Goal: Information Seeking & Learning: Learn about a topic

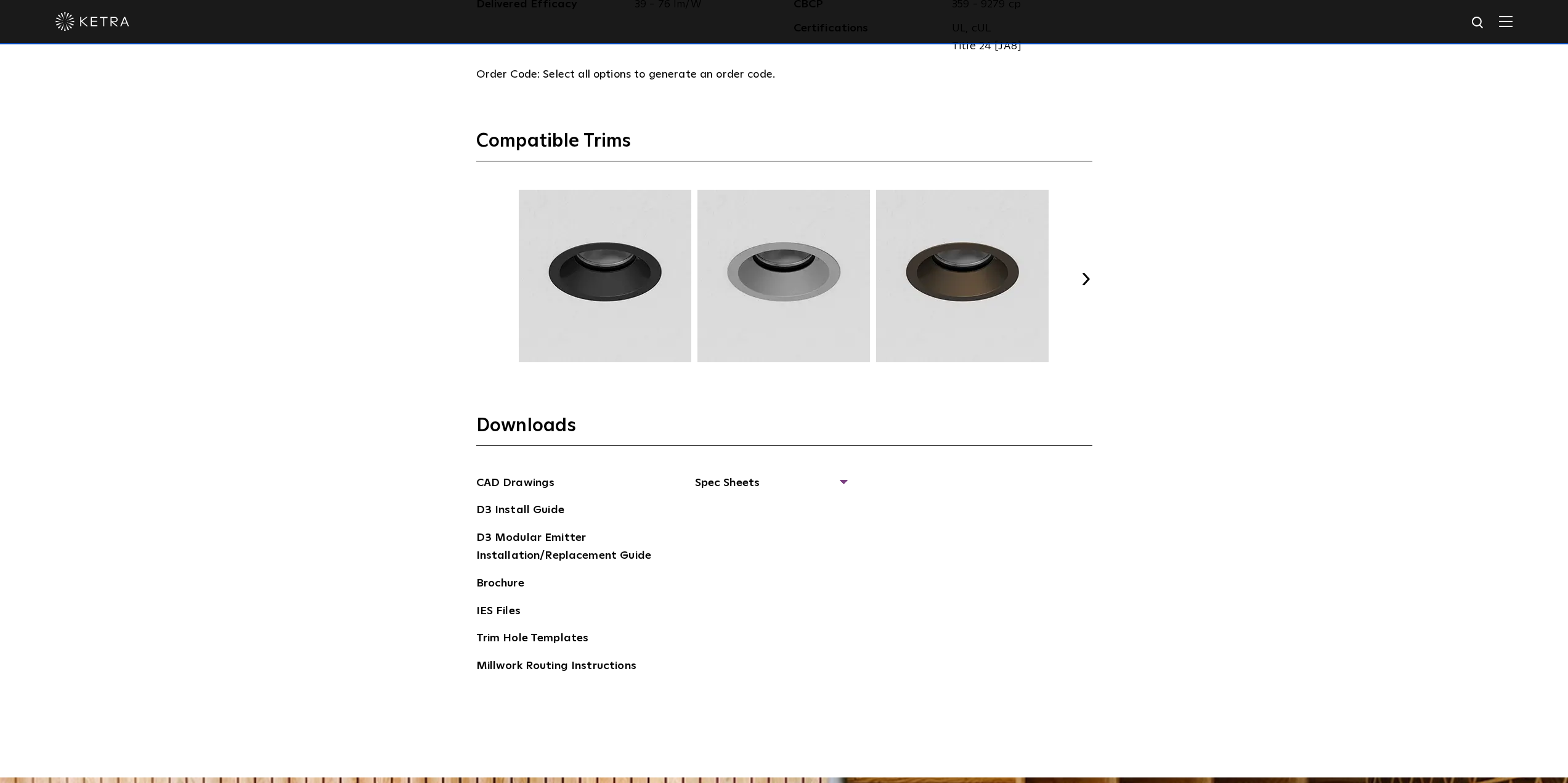
scroll to position [1655, 0]
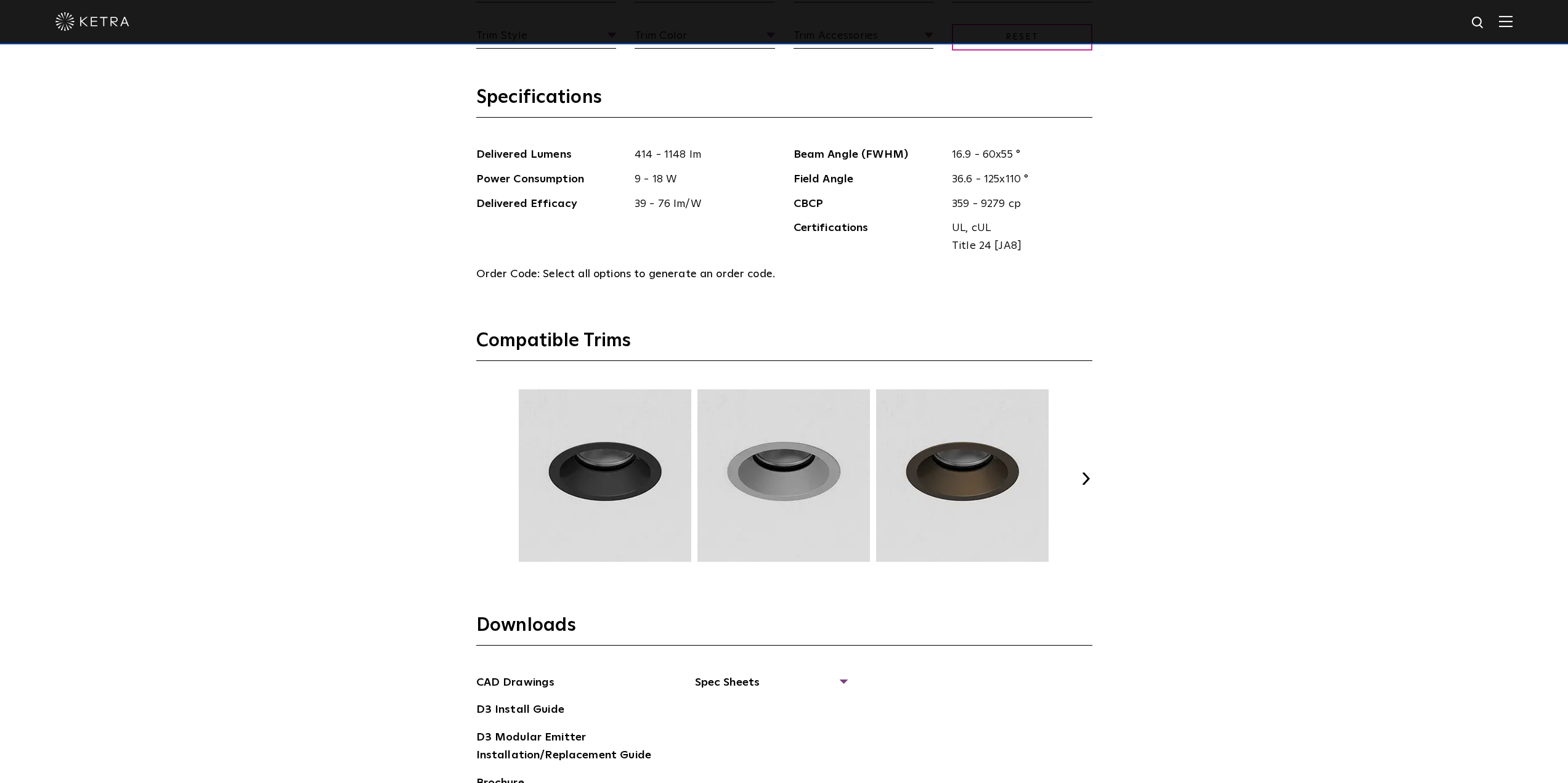
click at [1084, 479] on button "Next" at bounding box center [1086, 479] width 12 height 12
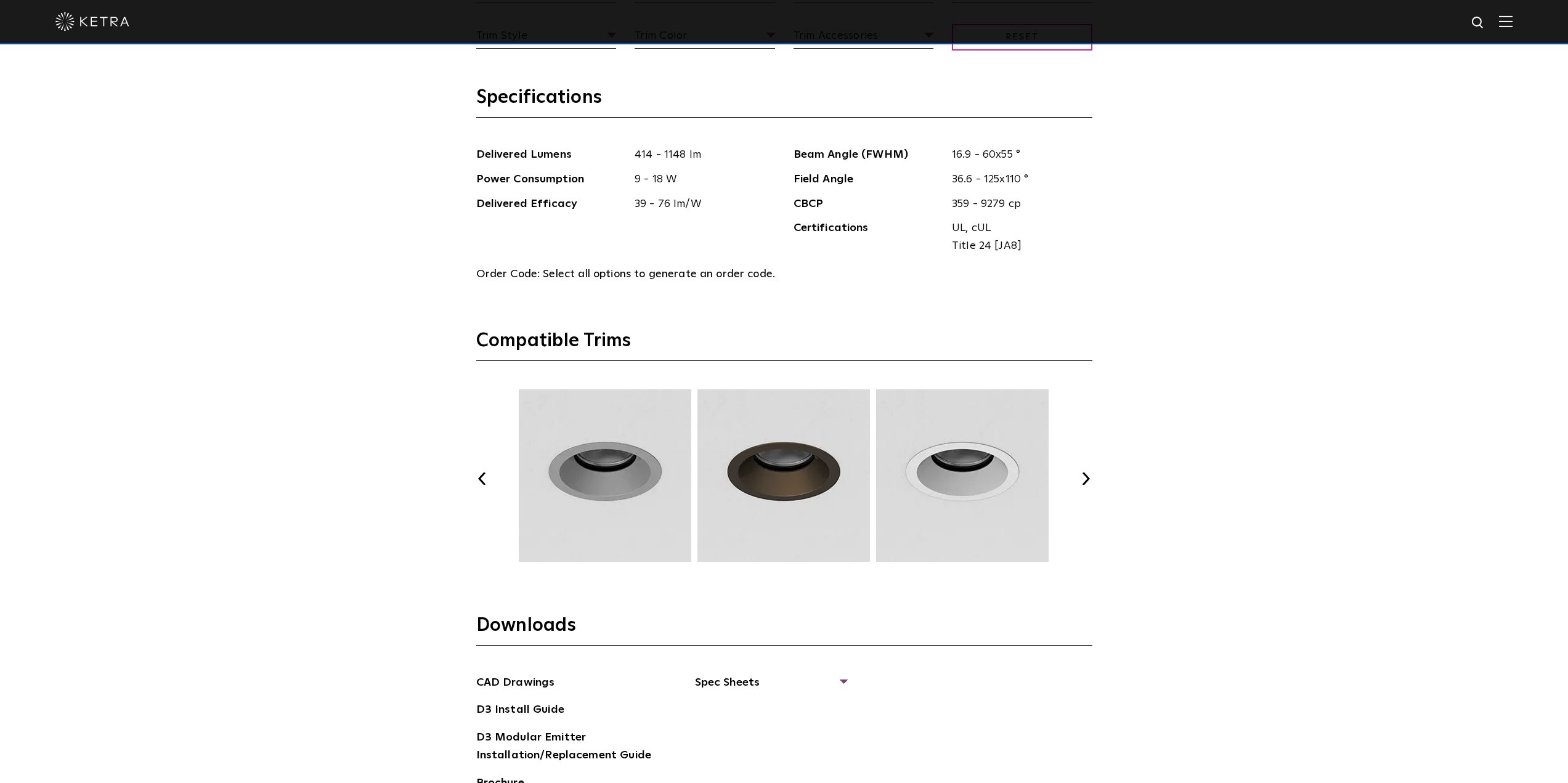
click at [1084, 479] on button "Next" at bounding box center [1086, 479] width 12 height 12
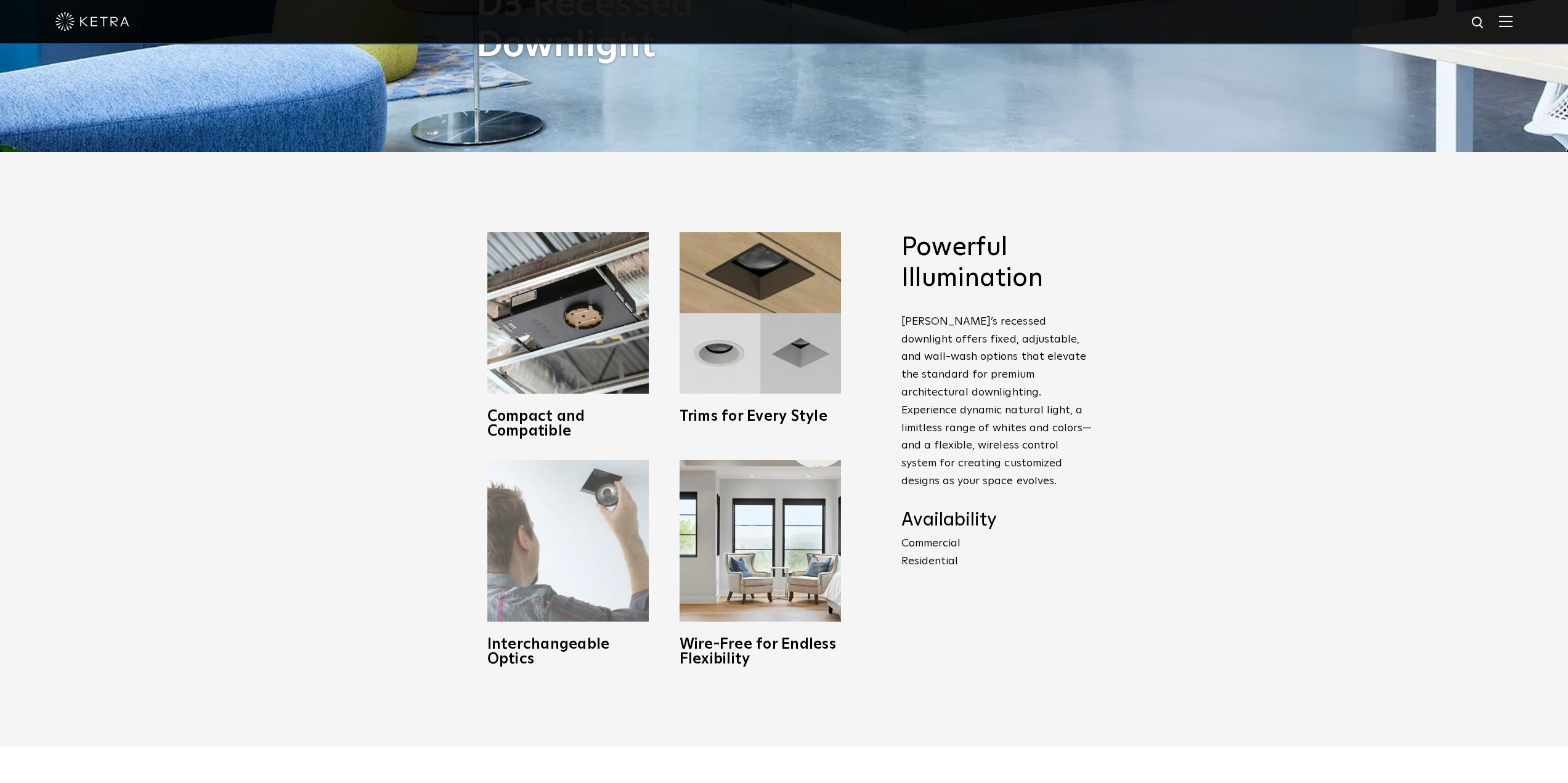
scroll to position [608, 0]
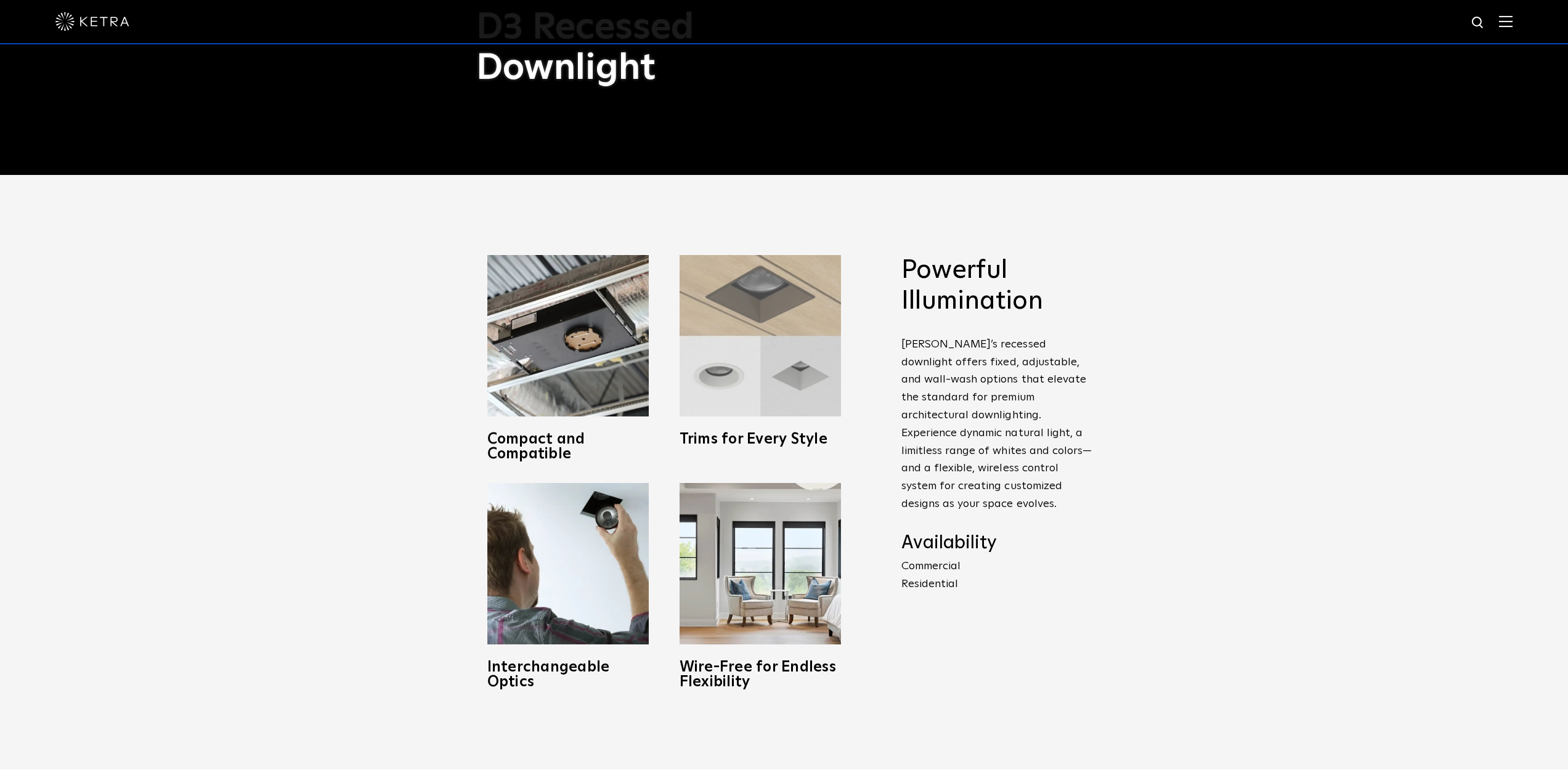
click at [780, 351] on img at bounding box center [760, 335] width 161 height 161
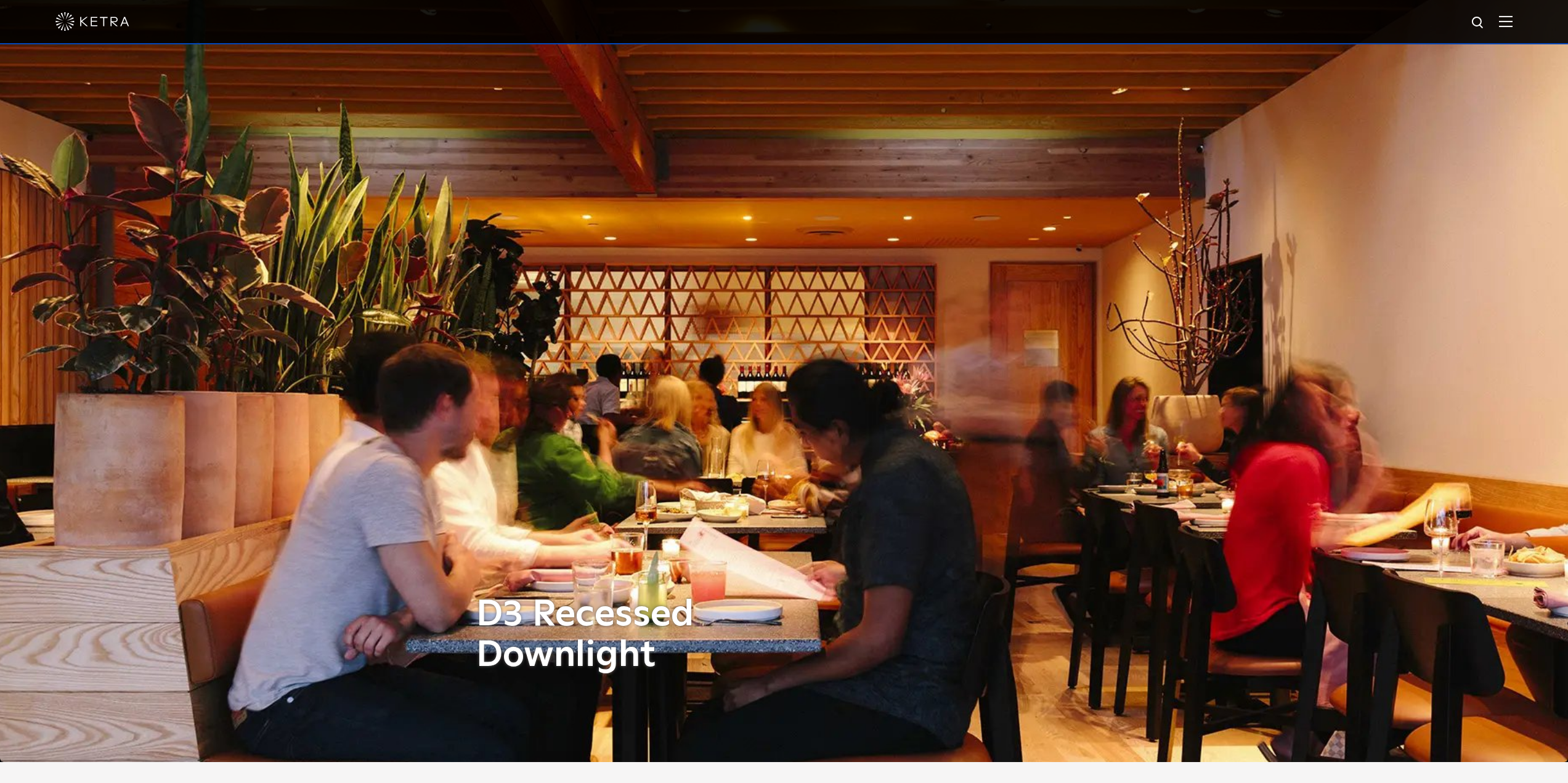
scroll to position [0, 0]
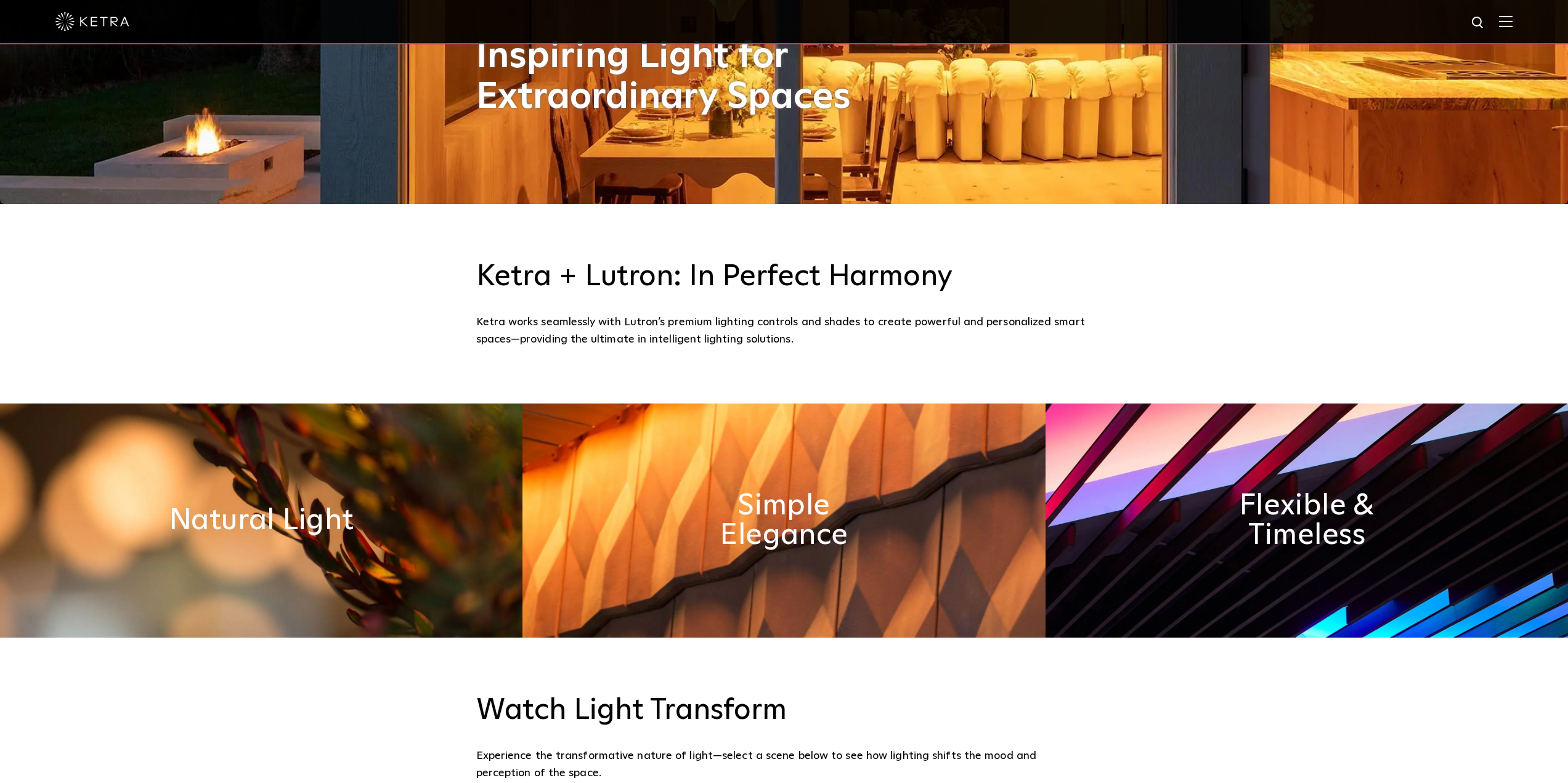
scroll to position [677, 0]
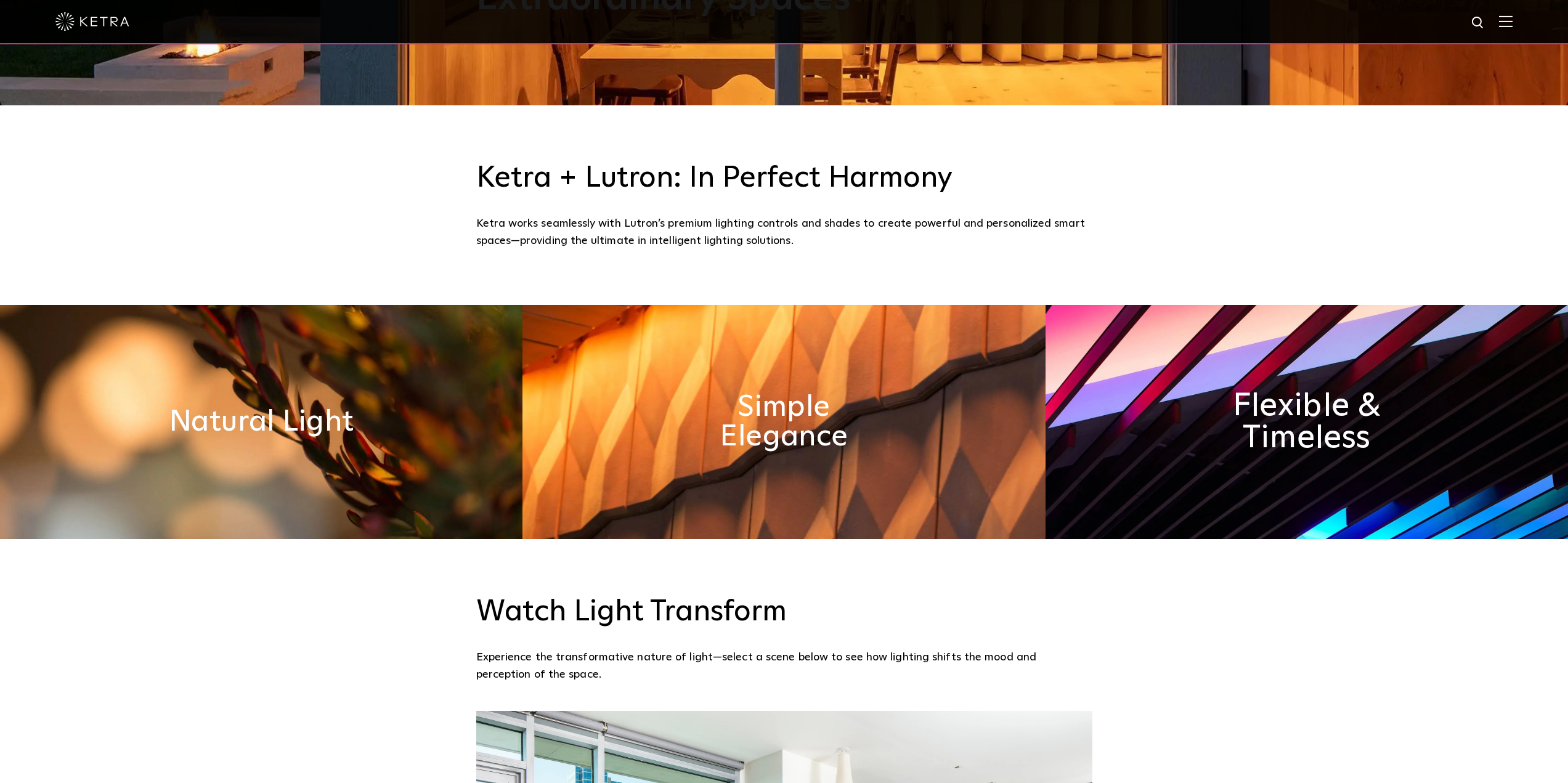
click at [1320, 395] on h2 "Flexible & Timeless" at bounding box center [1306, 422] width 205 height 65
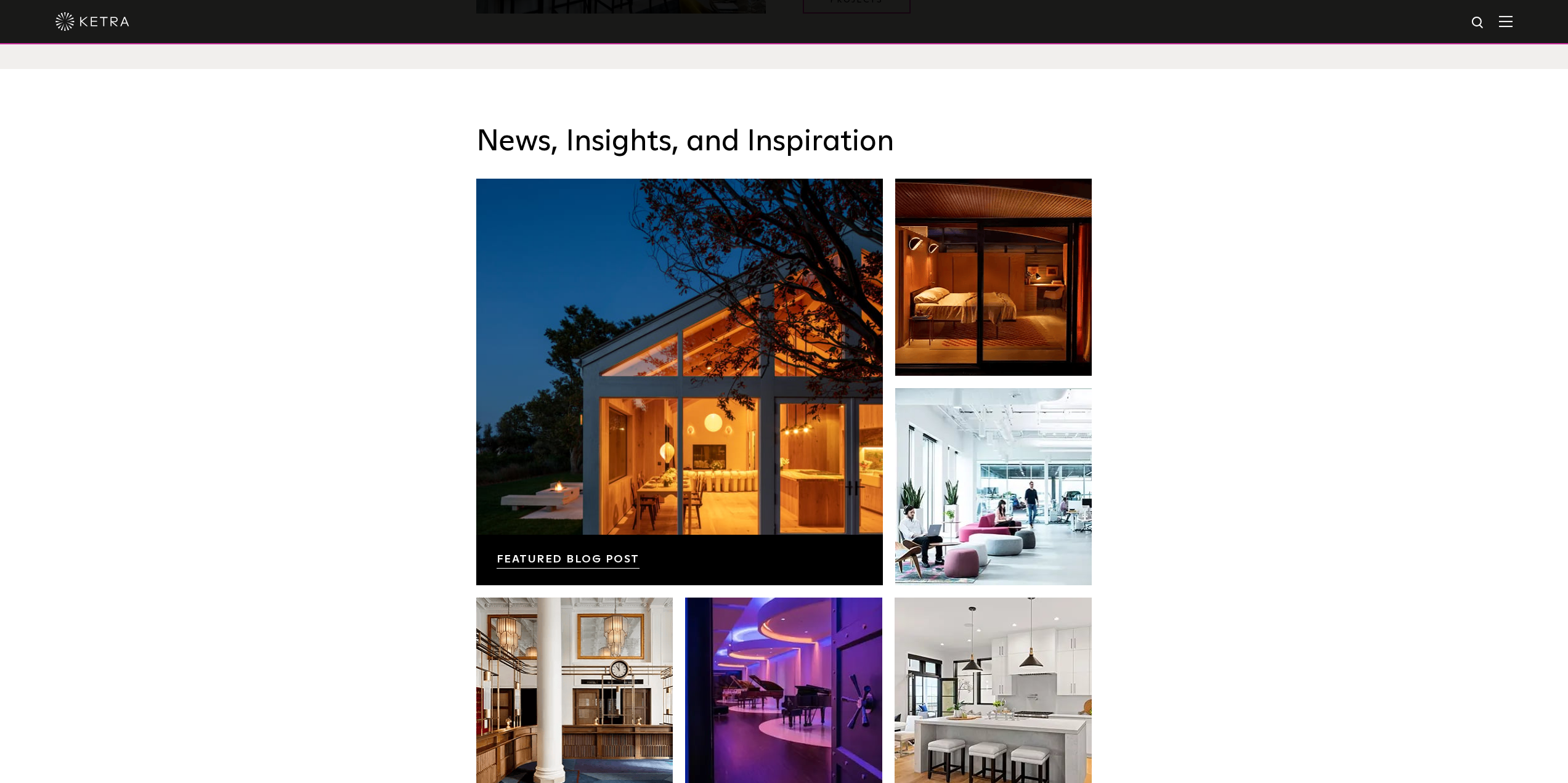
scroll to position [2217, 0]
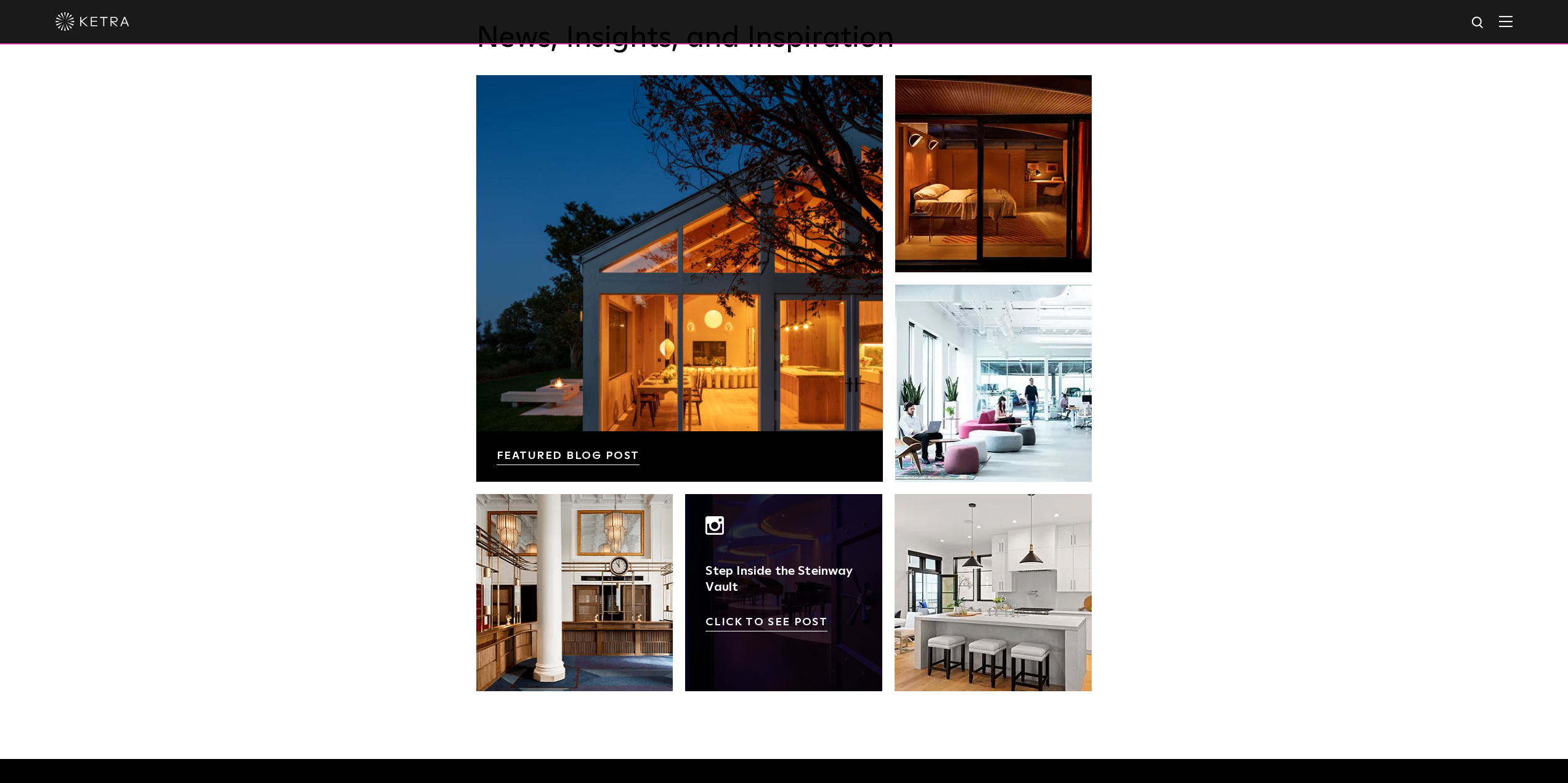
click at [757, 592] on link at bounding box center [783, 593] width 197 height 197
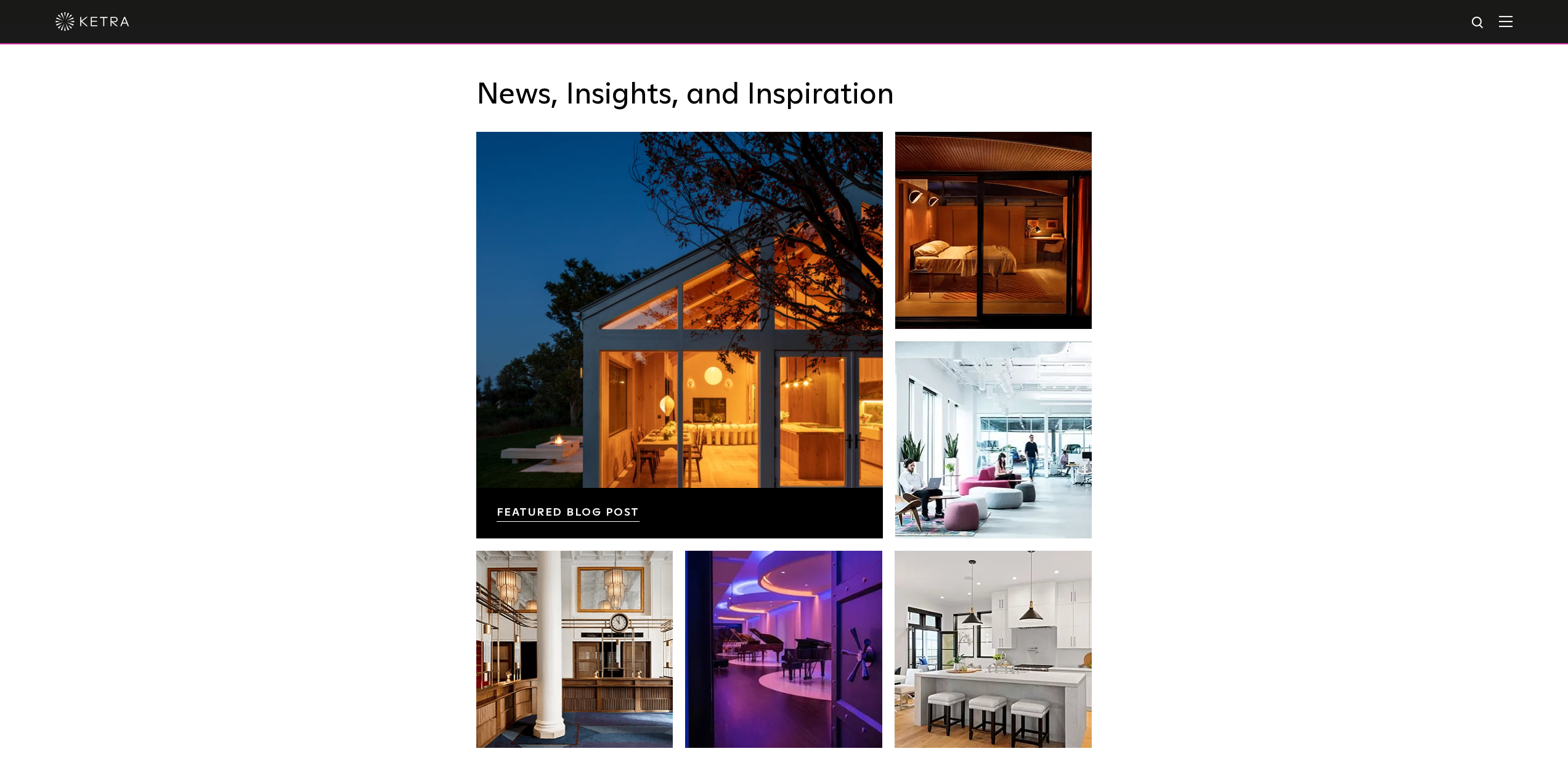
scroll to position [2094, 0]
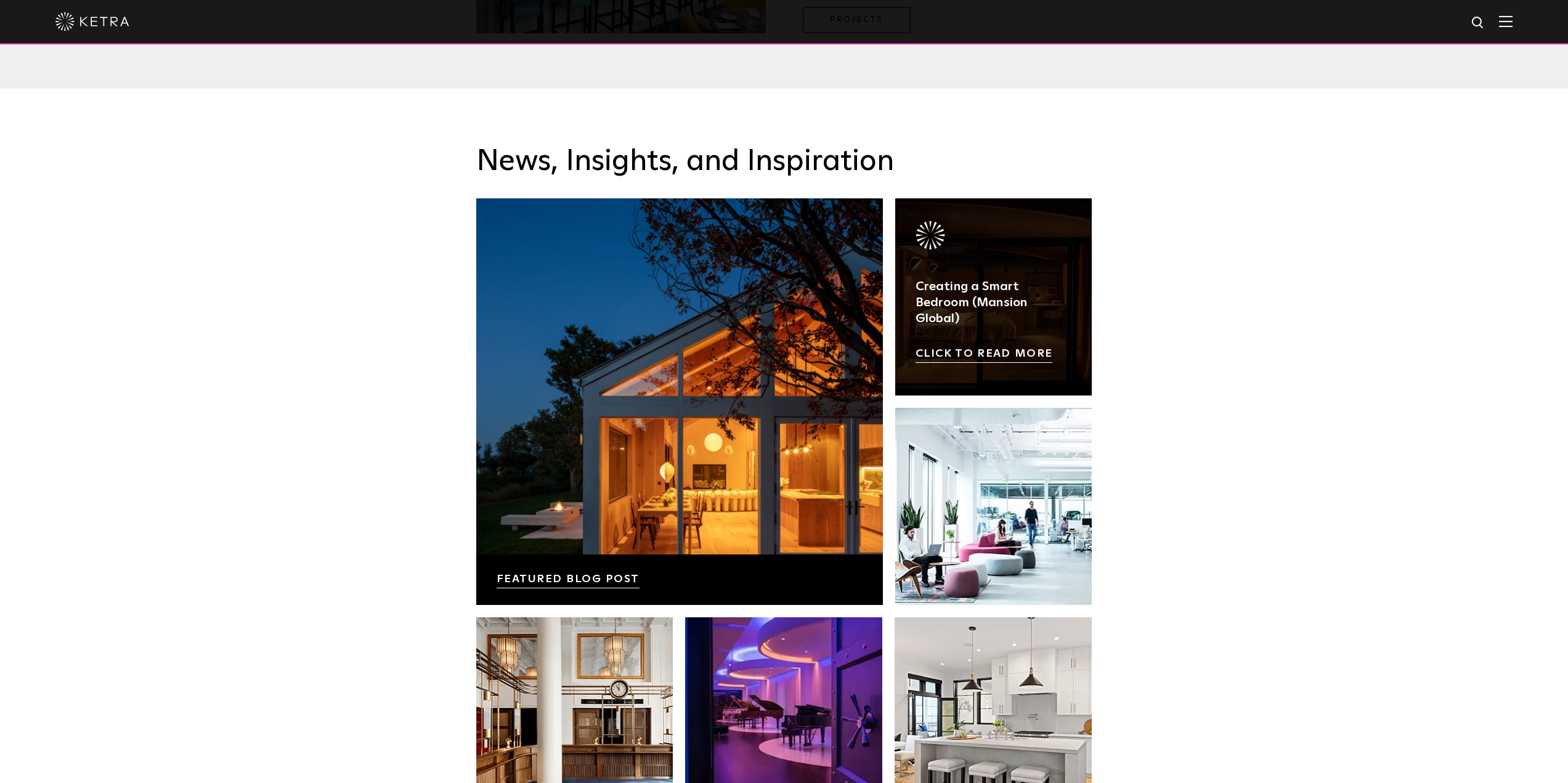
click at [948, 280] on link at bounding box center [993, 297] width 197 height 197
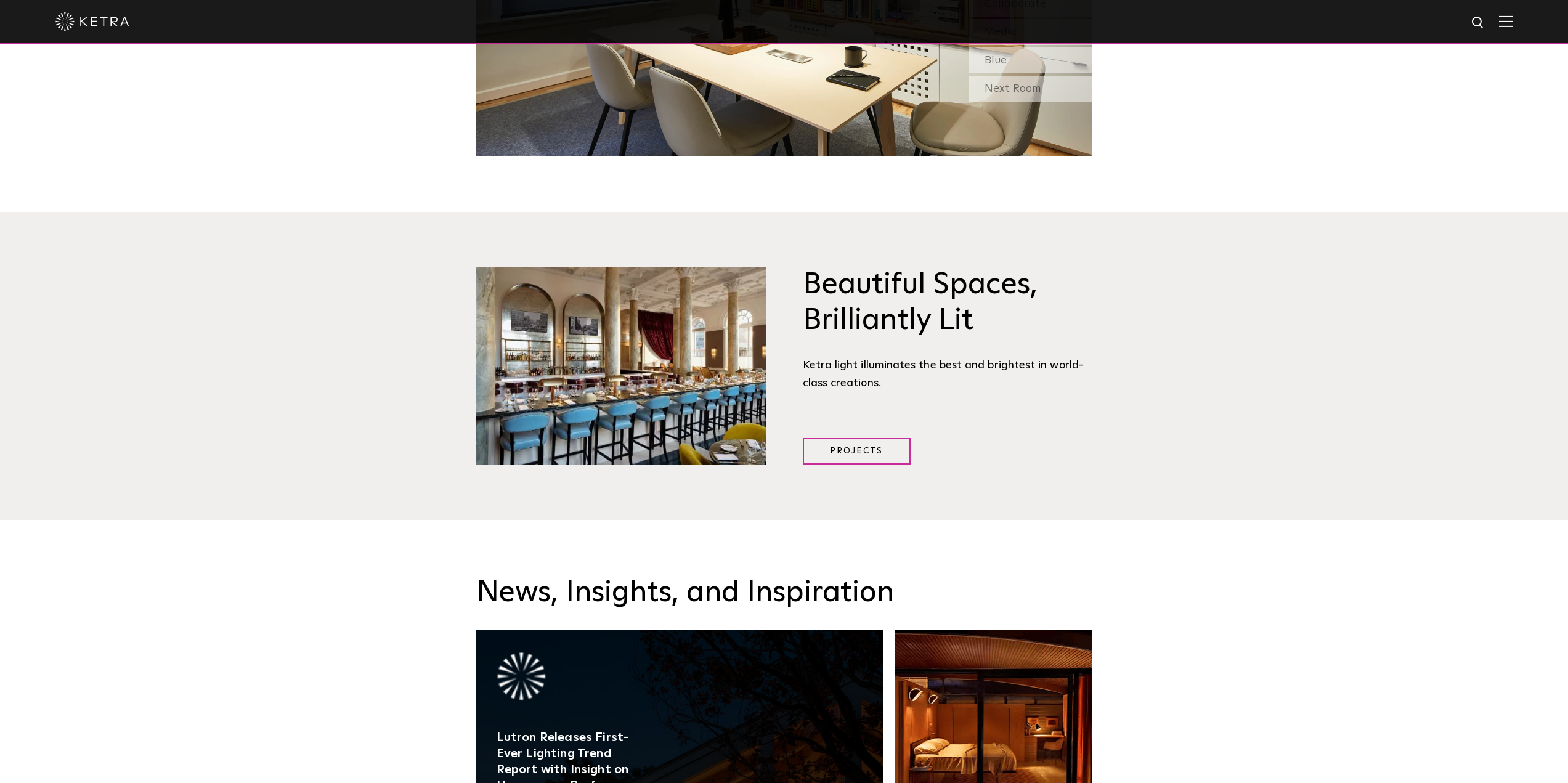
scroll to position [1601, 0]
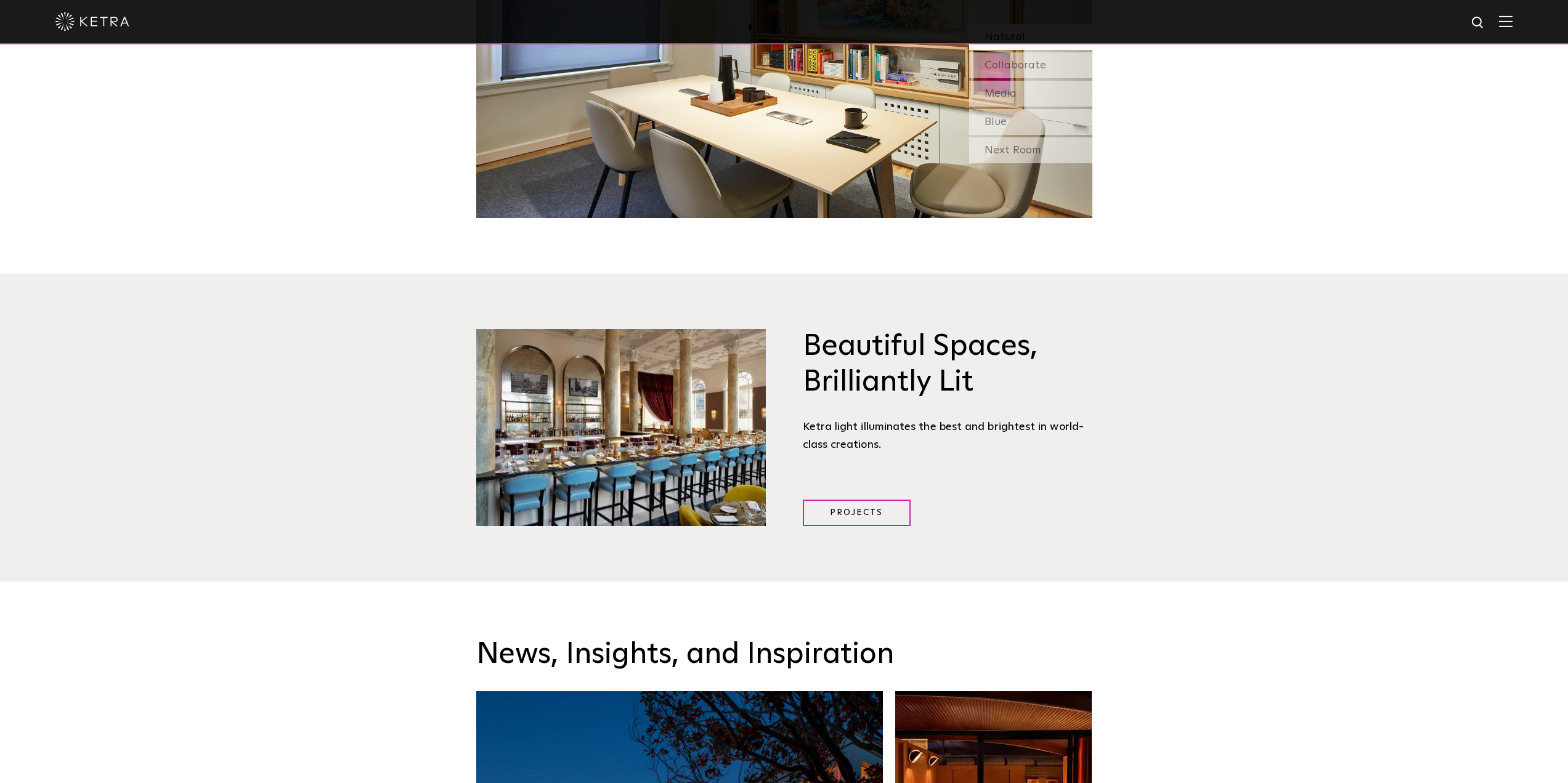
click at [709, 429] on img at bounding box center [621, 427] width 289 height 197
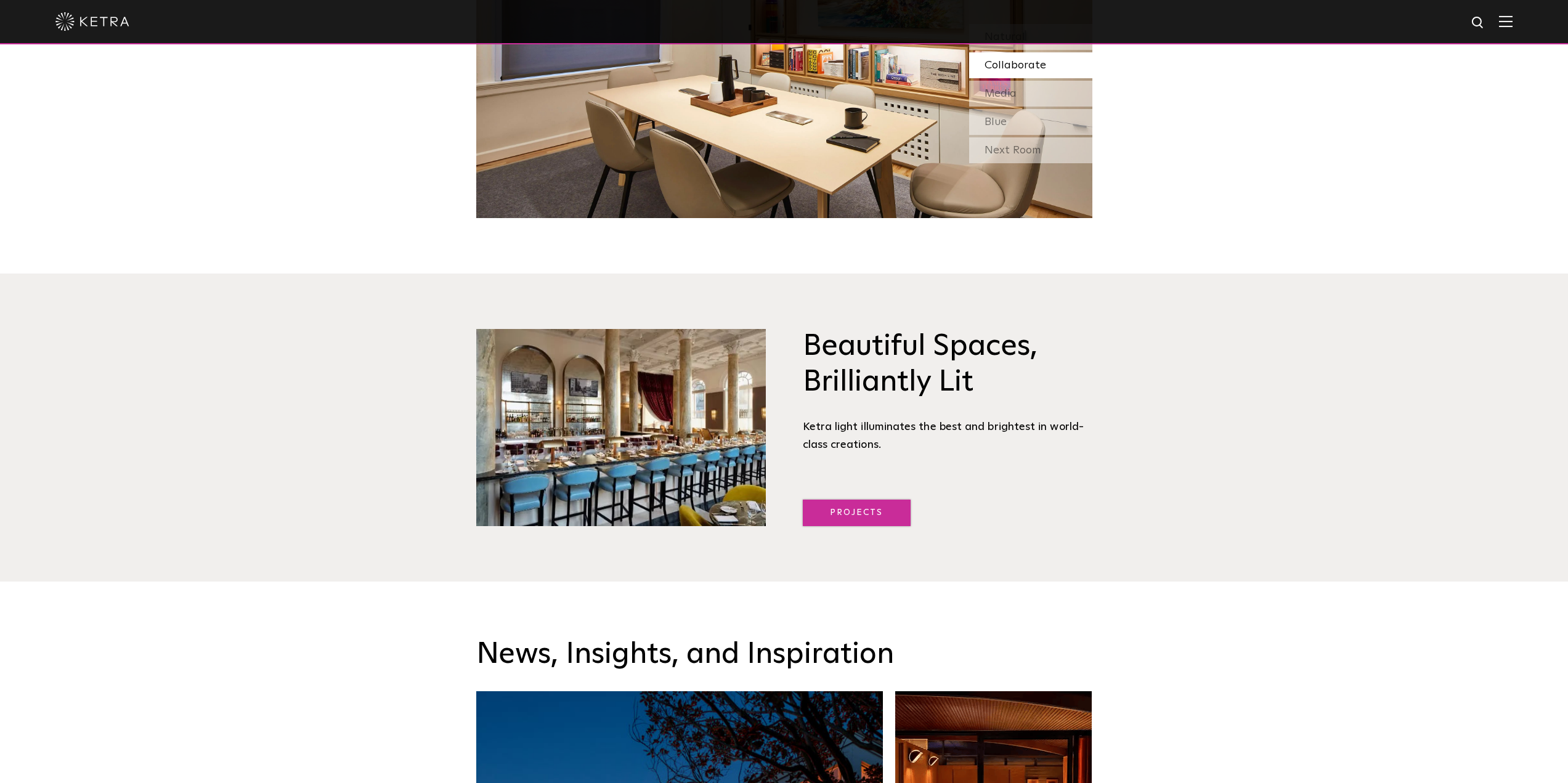
click at [851, 507] on link "Projects" at bounding box center [857, 513] width 108 height 27
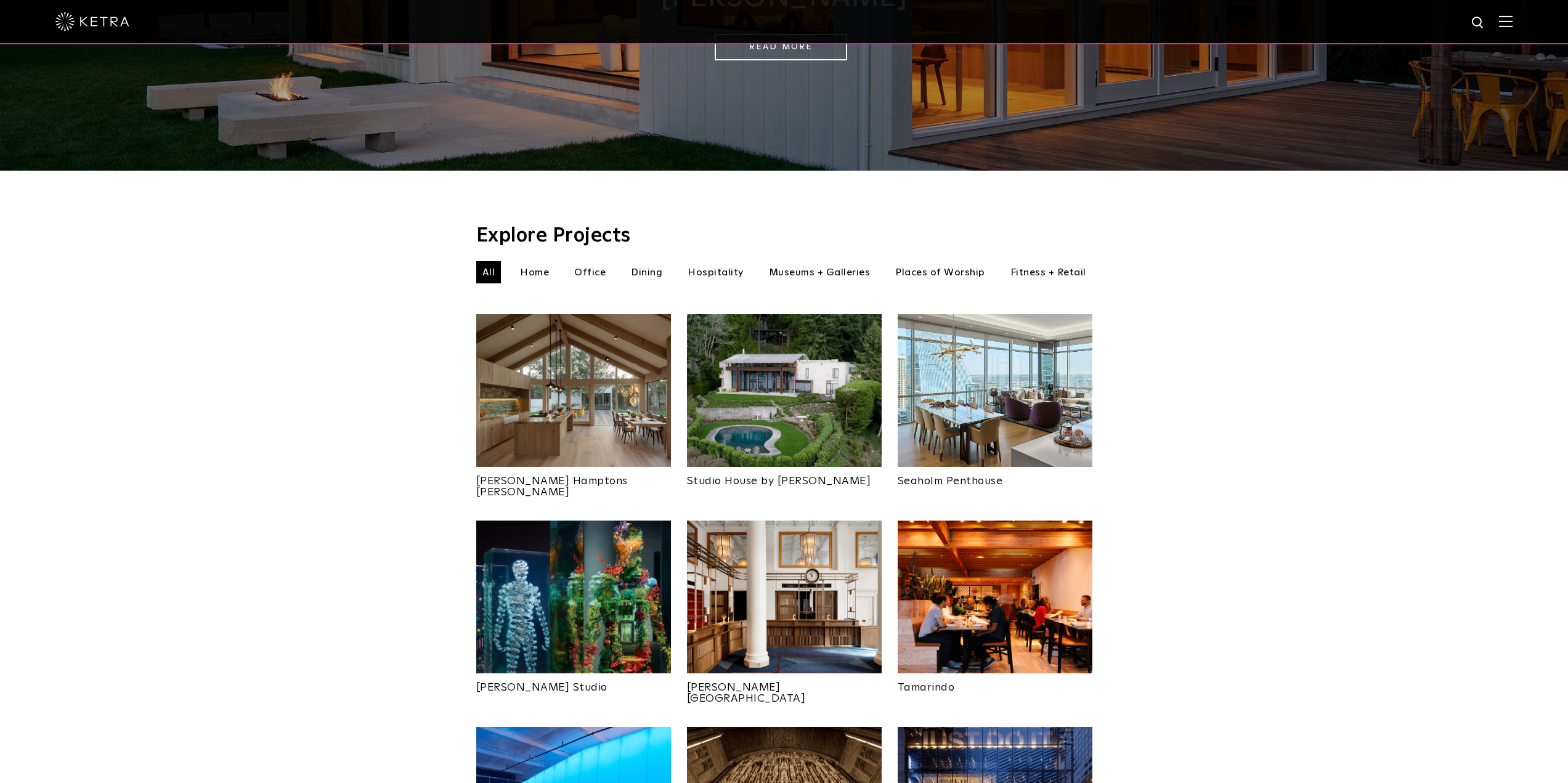
scroll to position [308, 0]
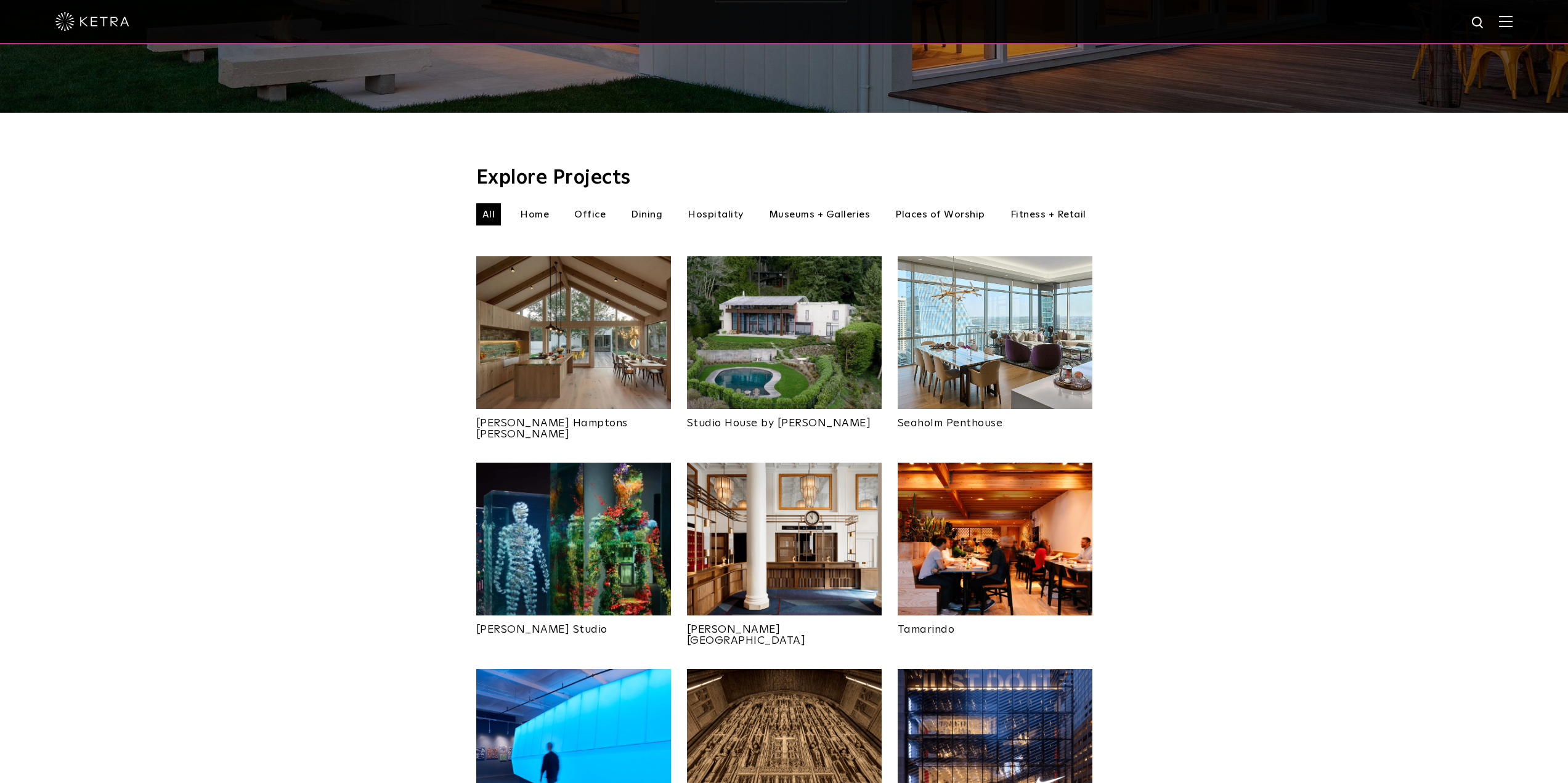
click at [593, 336] on img at bounding box center [573, 332] width 195 height 153
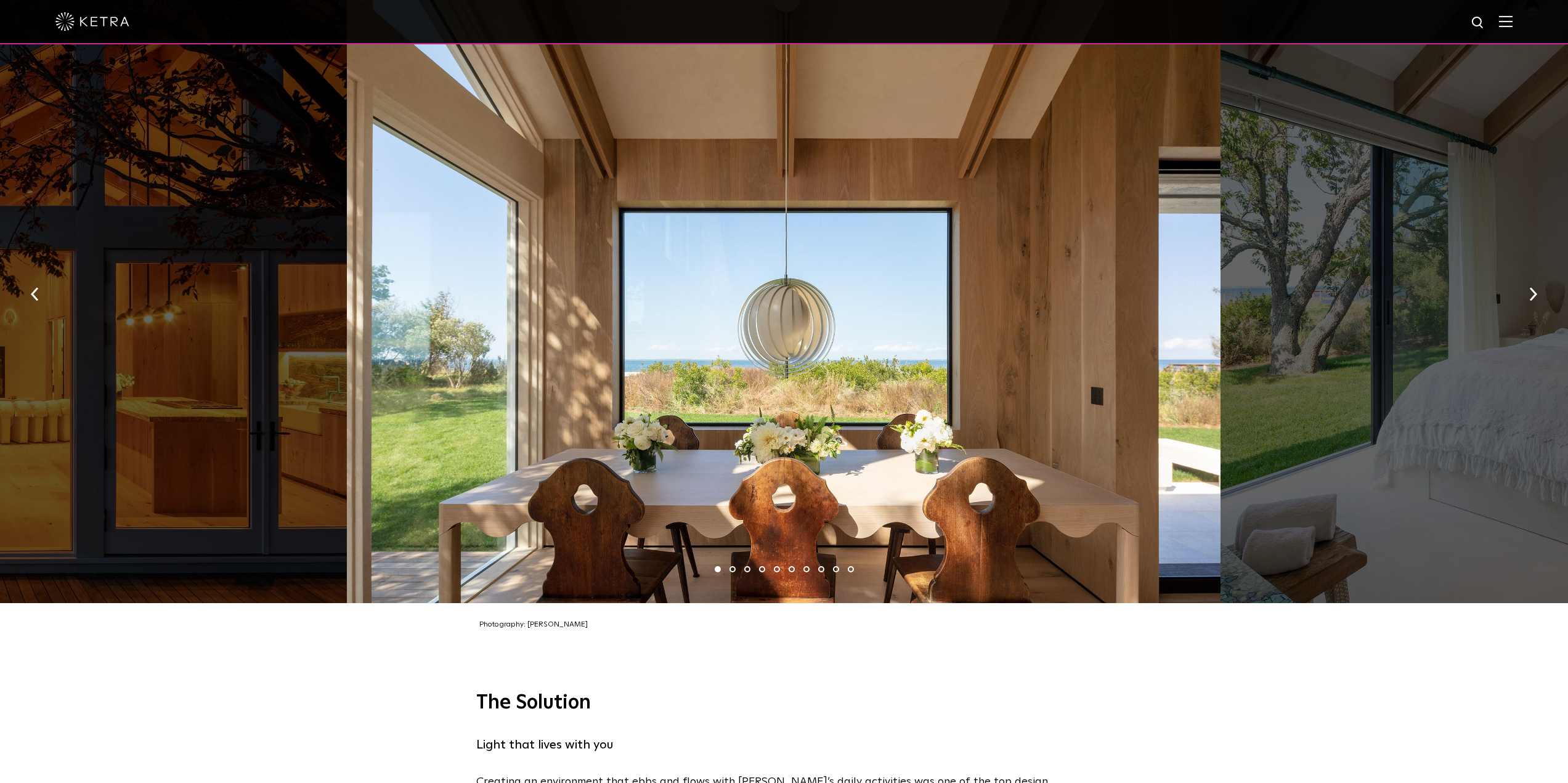
scroll to position [1848, 0]
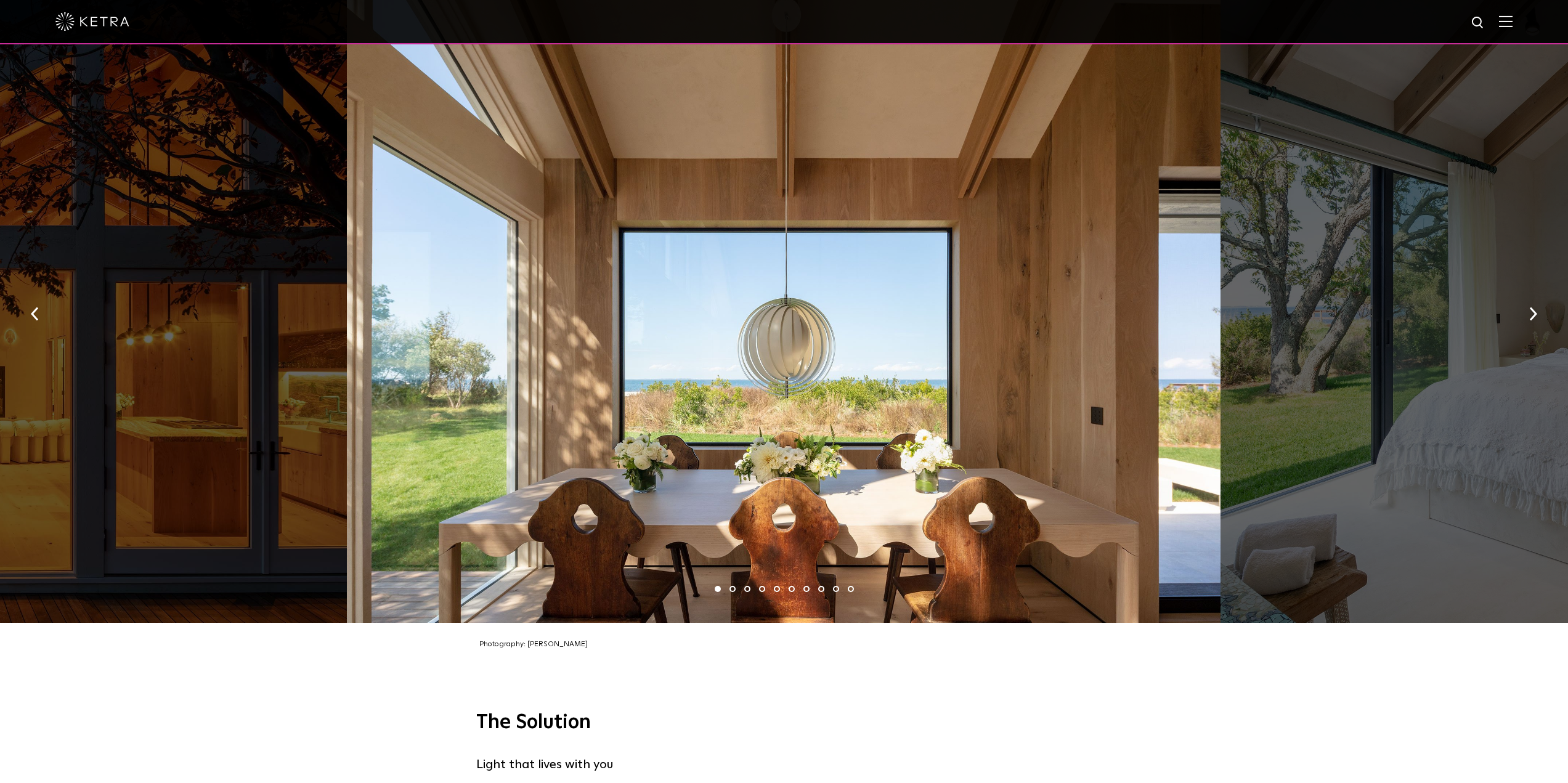
click at [732, 586] on li "2" at bounding box center [732, 589] width 6 height 6
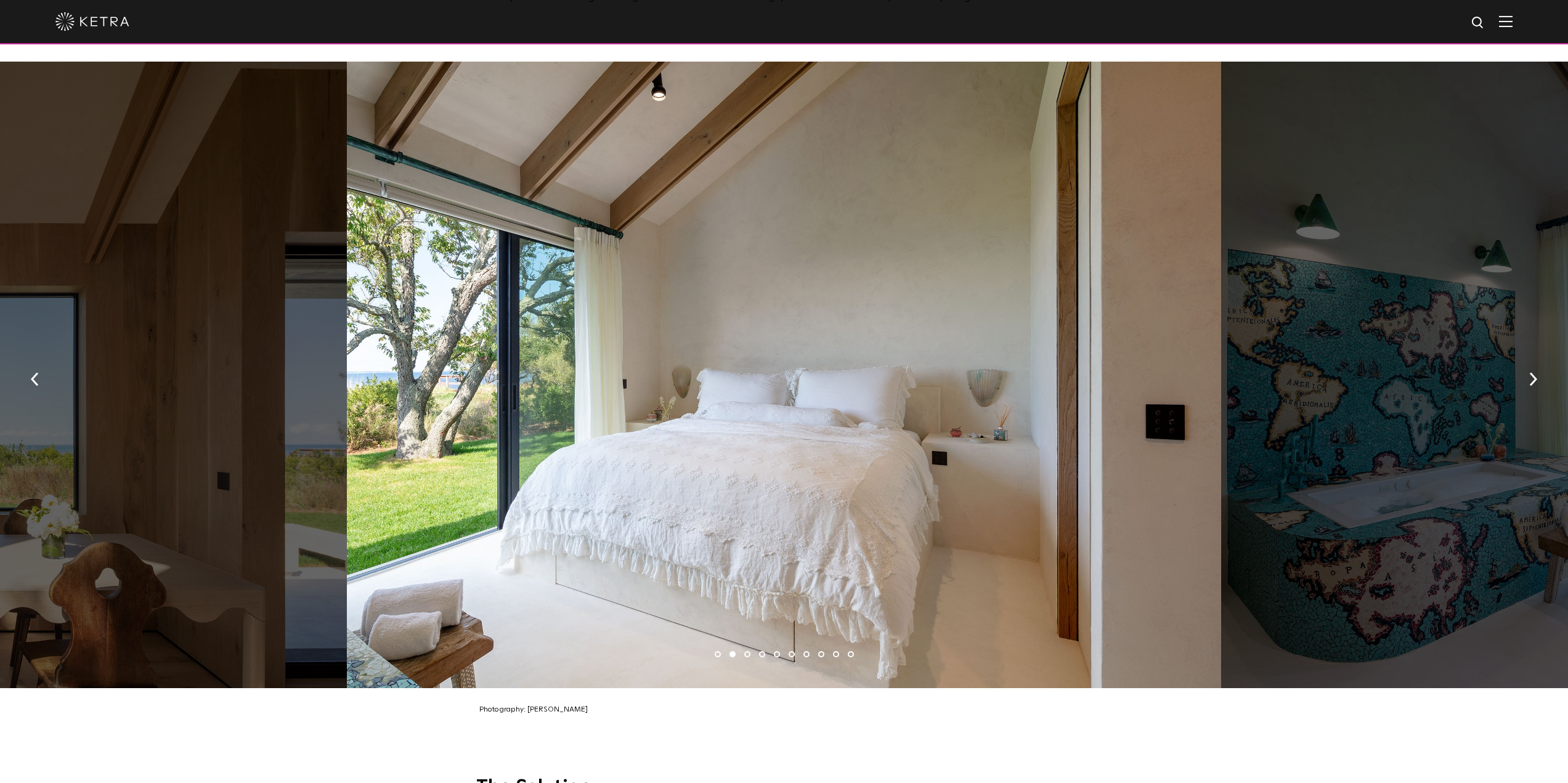
scroll to position [1786, 0]
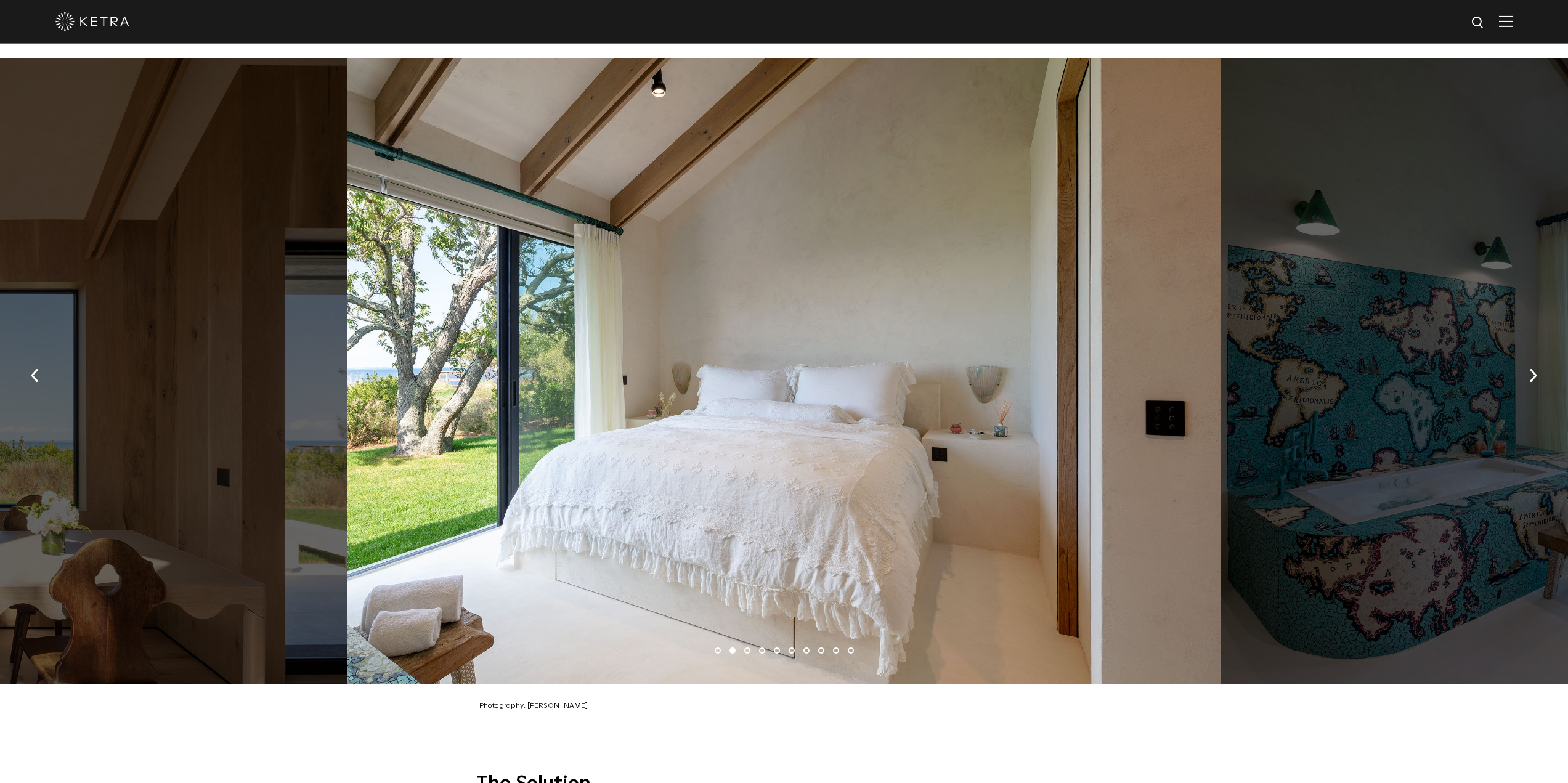
click at [745, 648] on li "3" at bounding box center [747, 651] width 6 height 6
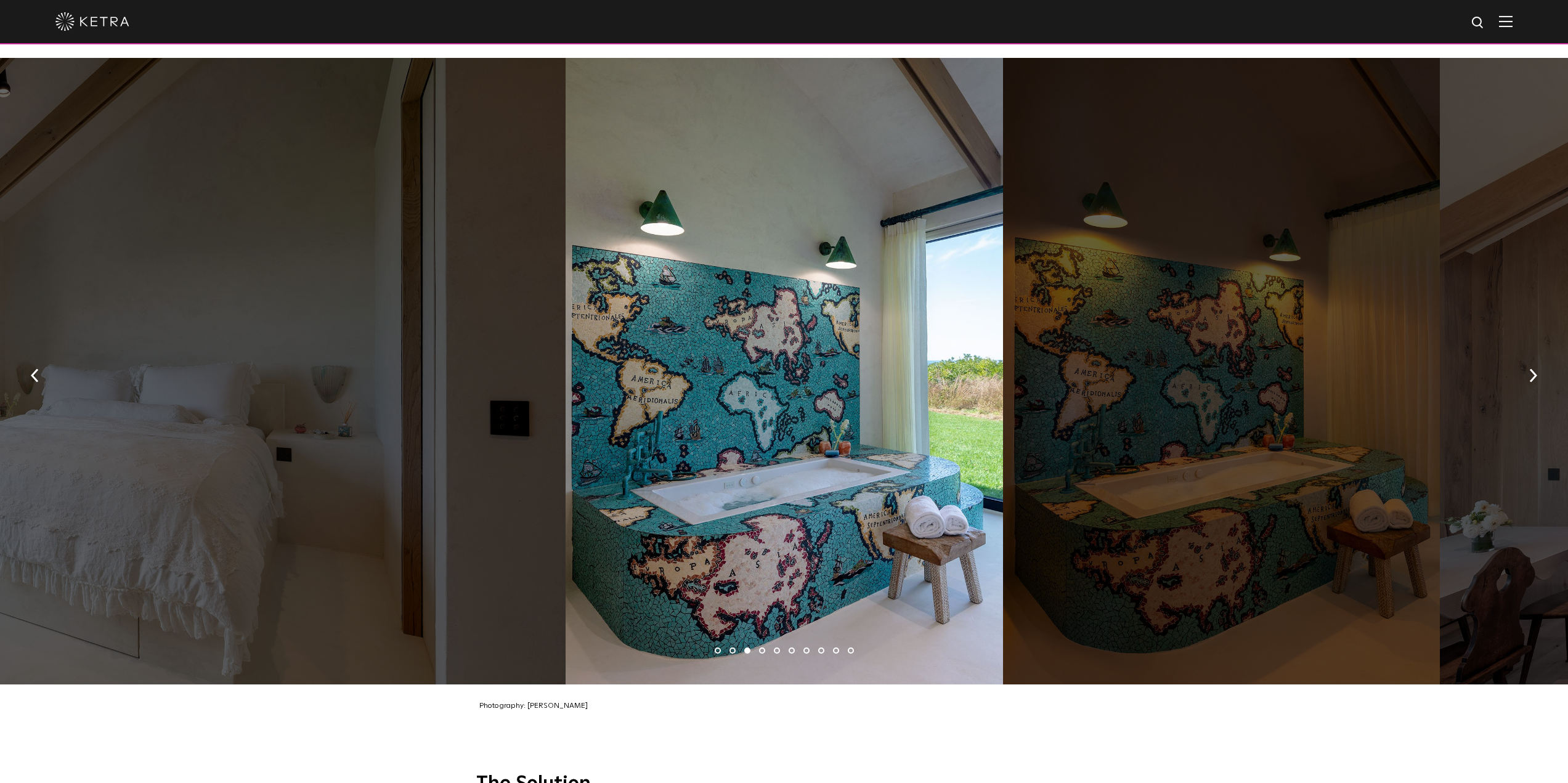
click at [763, 648] on li "4" at bounding box center [762, 651] width 6 height 6
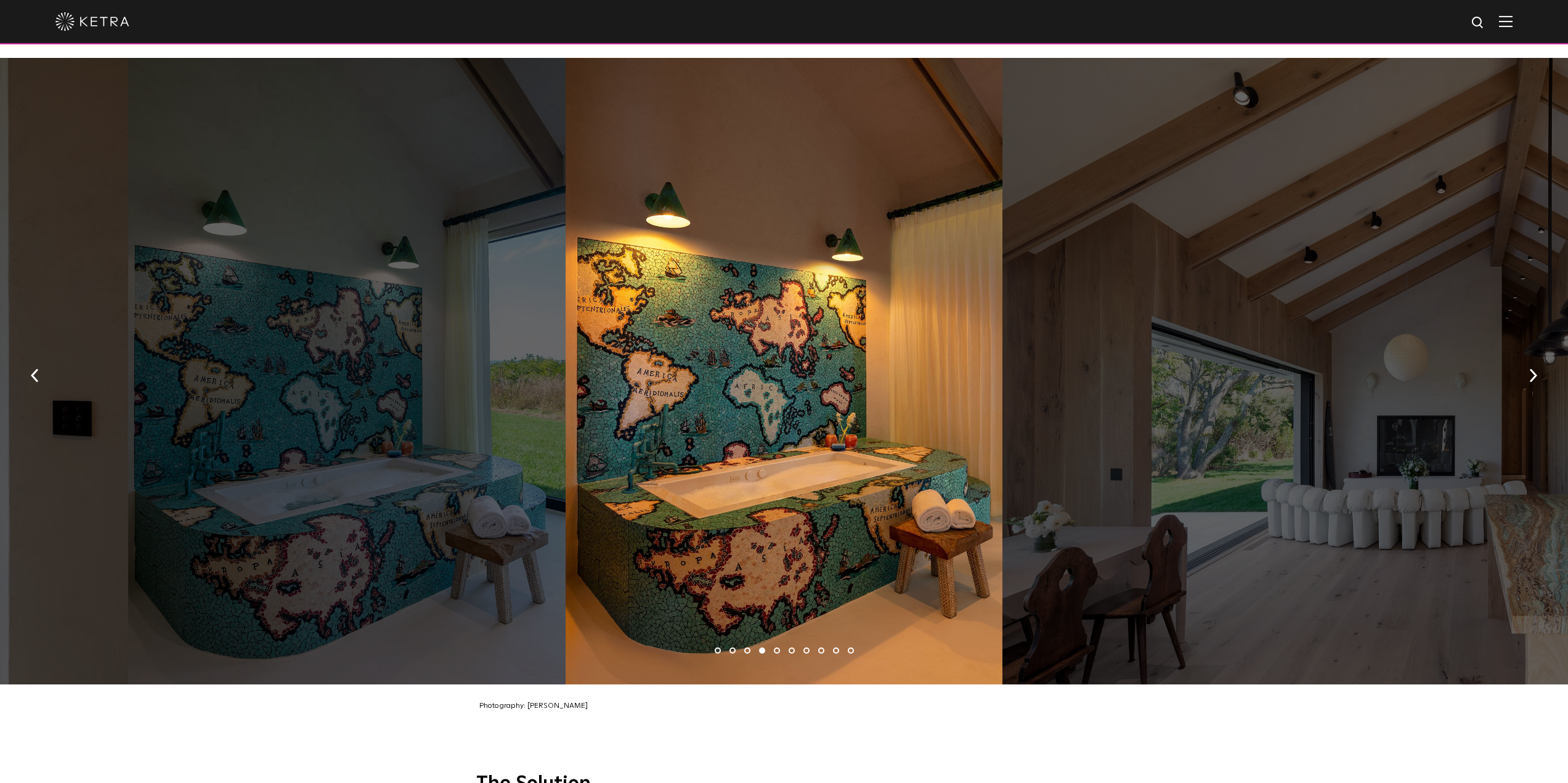
click at [776, 648] on li "5" at bounding box center [777, 651] width 6 height 6
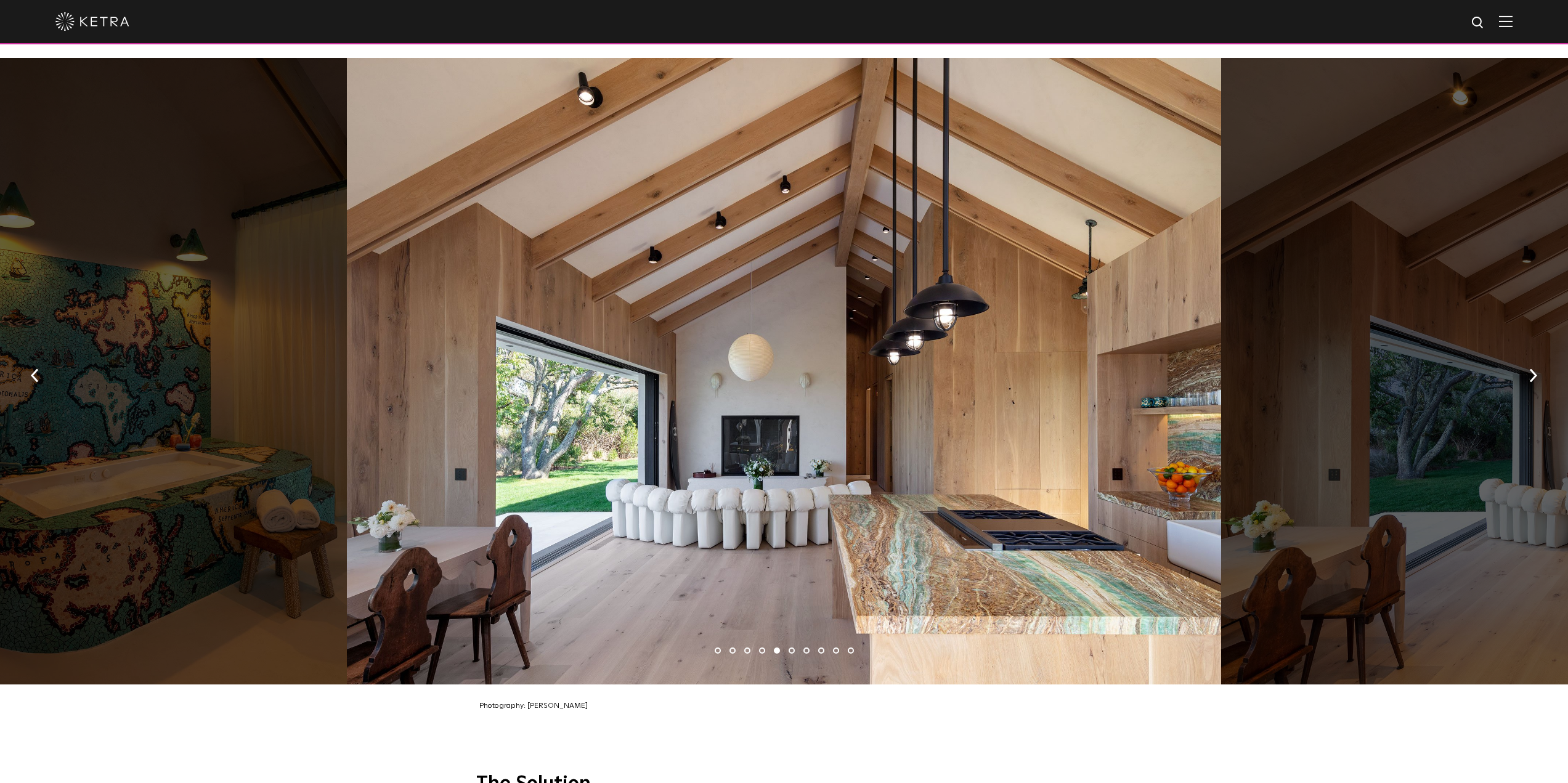
click at [790, 648] on li "6" at bounding box center [792, 651] width 6 height 6
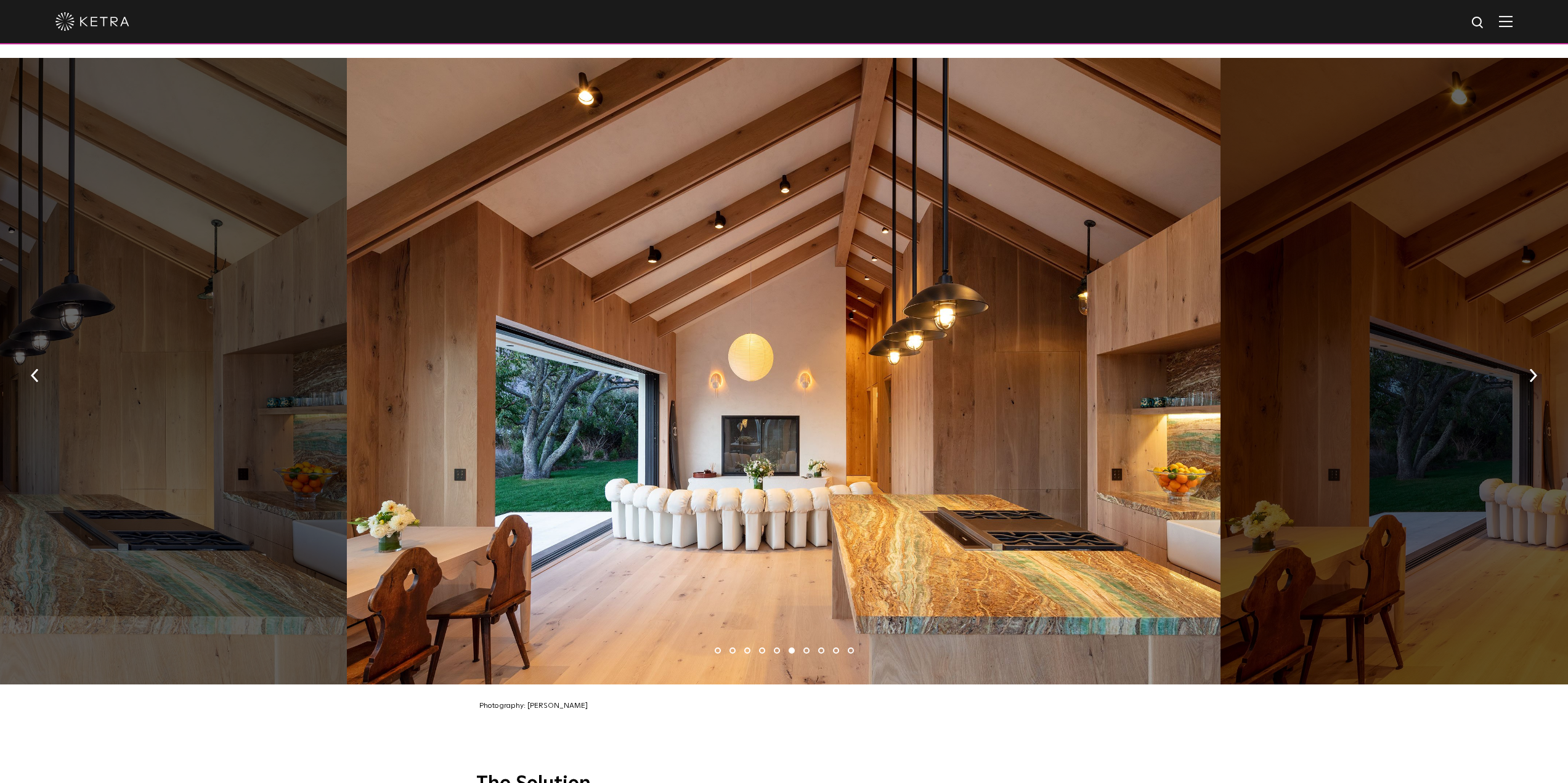
click at [805, 648] on li "7" at bounding box center [807, 651] width 6 height 6
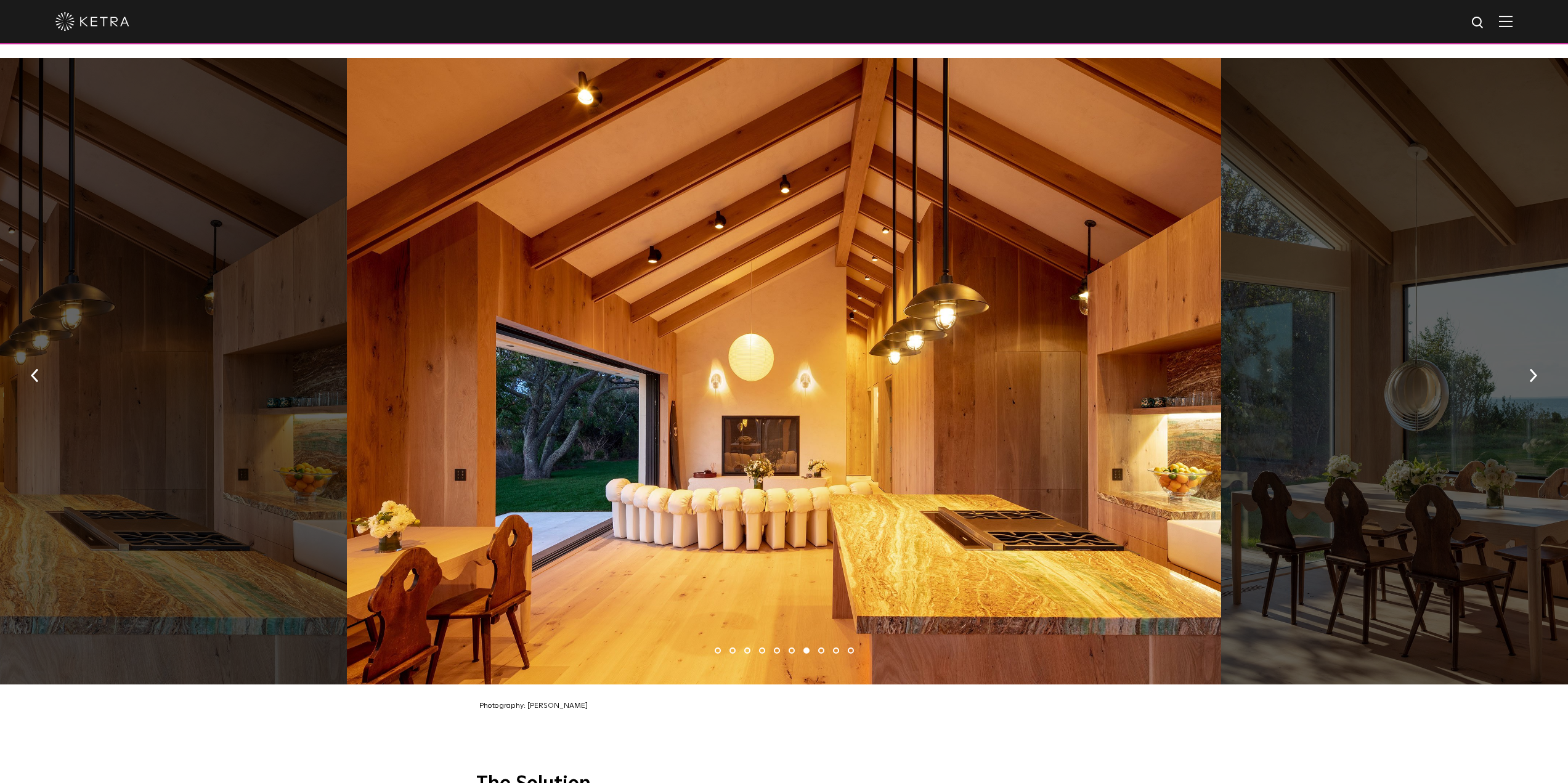
click at [820, 648] on li "8" at bounding box center [821, 651] width 6 height 6
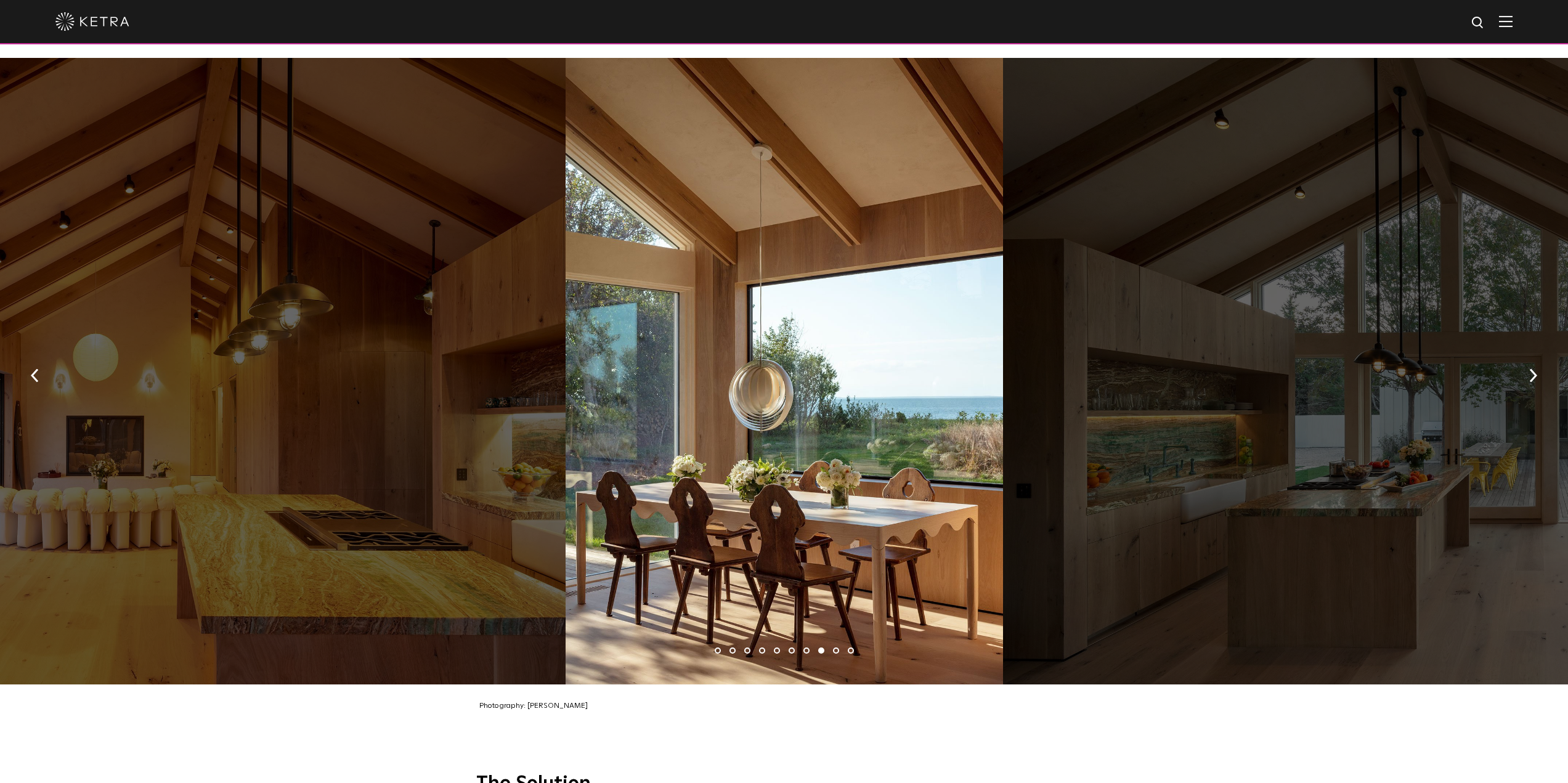
click at [834, 648] on li "9" at bounding box center [836, 651] width 6 height 6
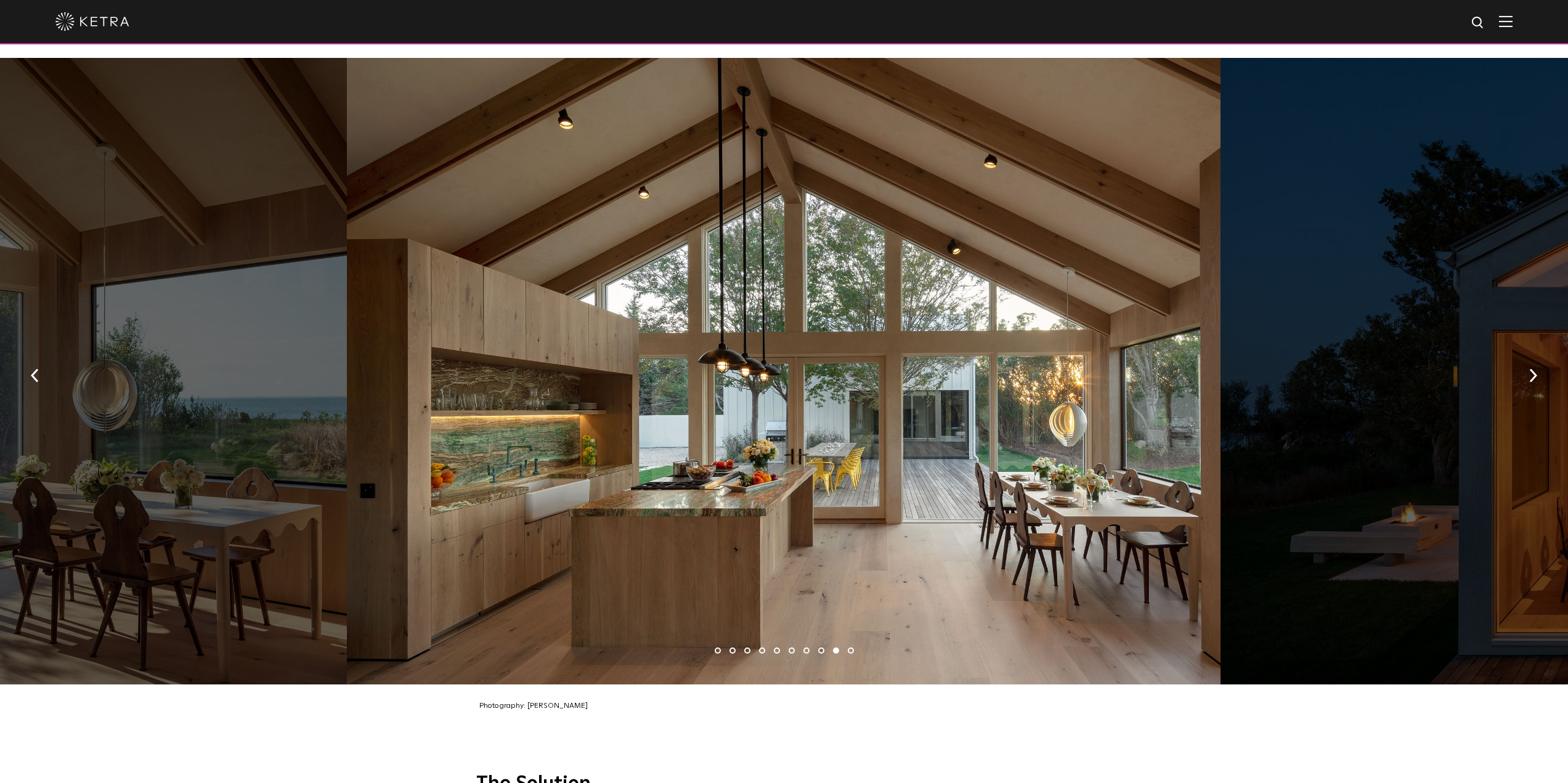
click at [849, 648] on li "10" at bounding box center [850, 651] width 6 height 6
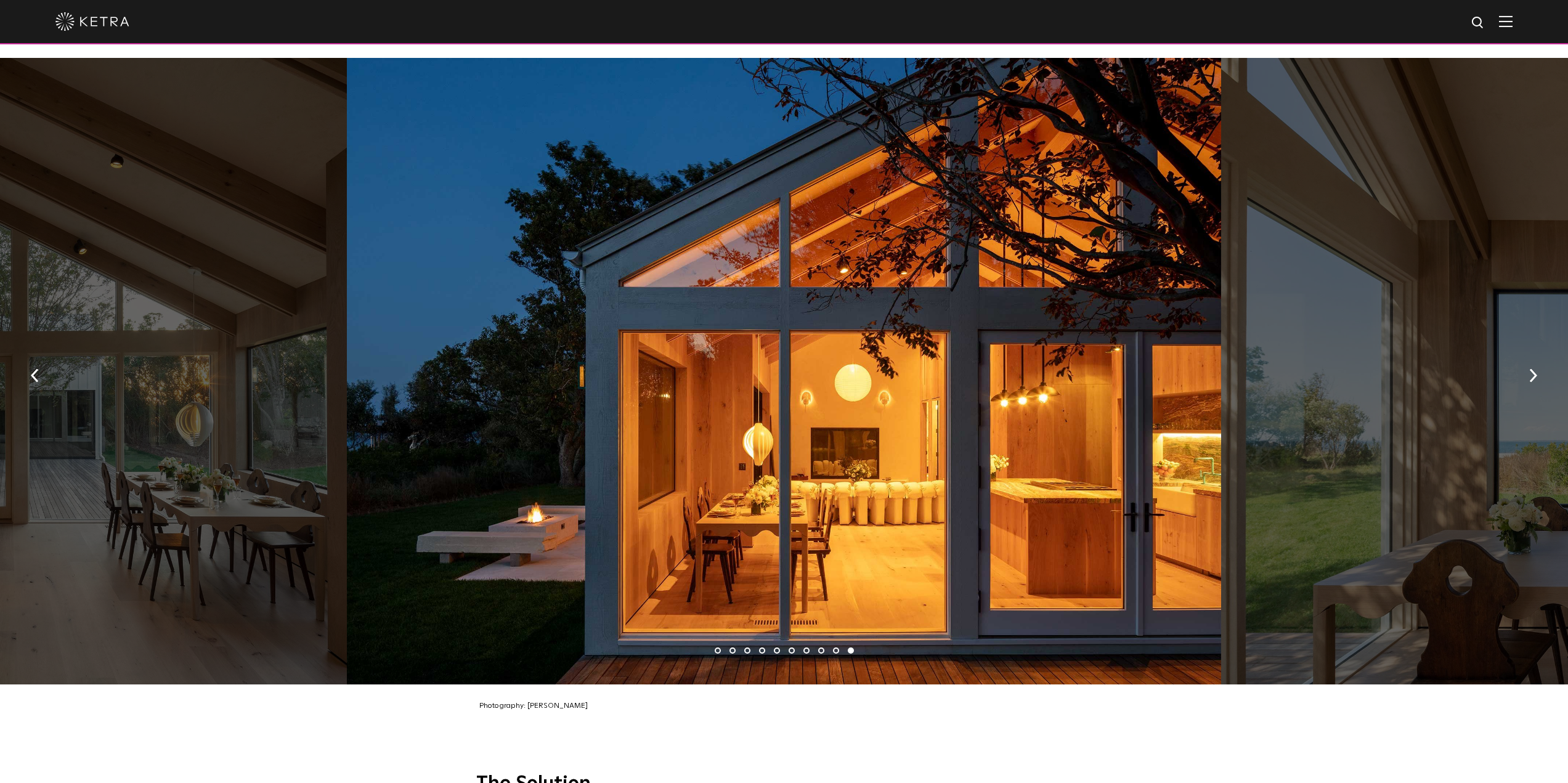
click at [834, 648] on li "9" at bounding box center [836, 651] width 6 height 6
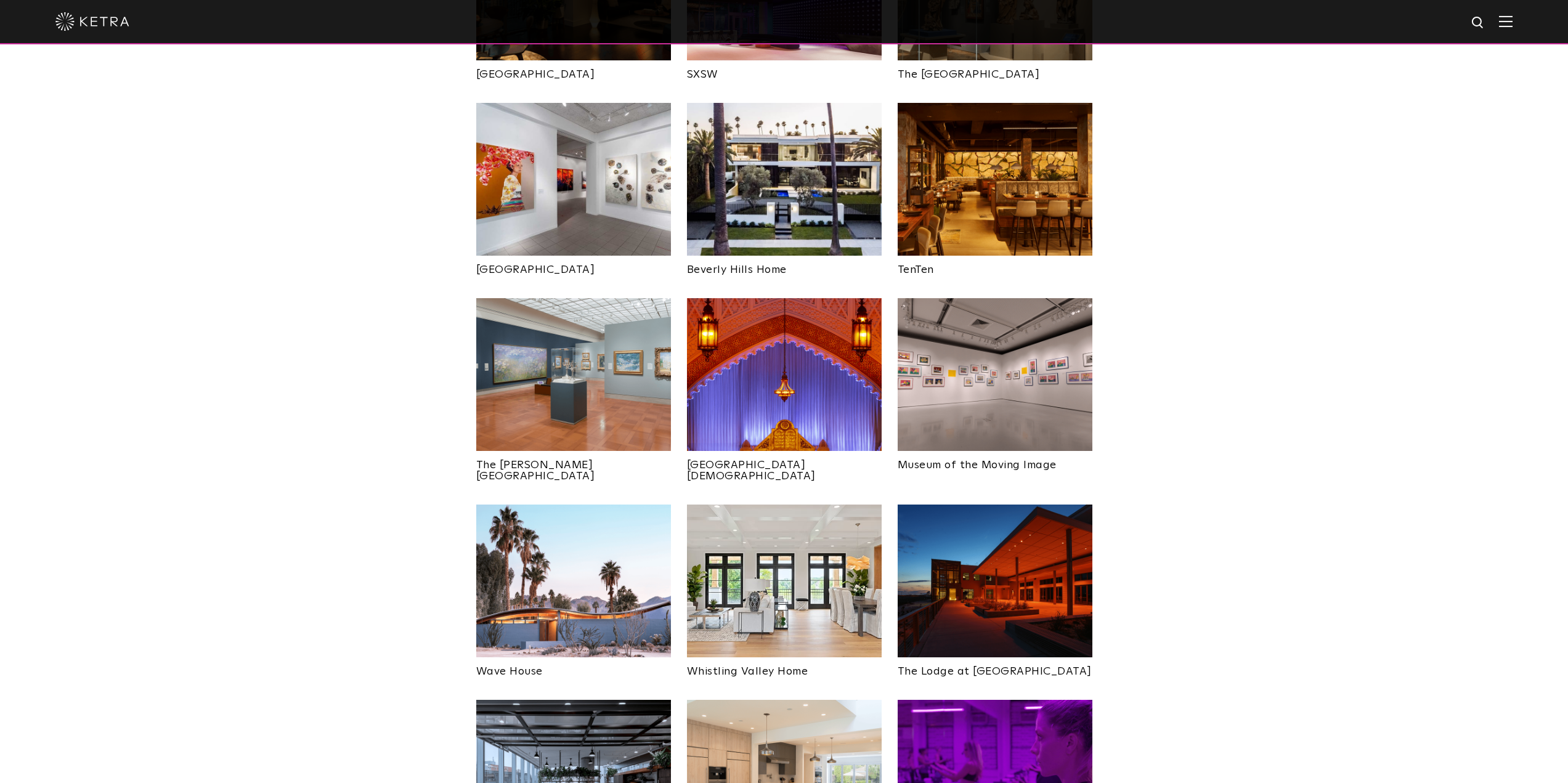
scroll to position [1293, 0]
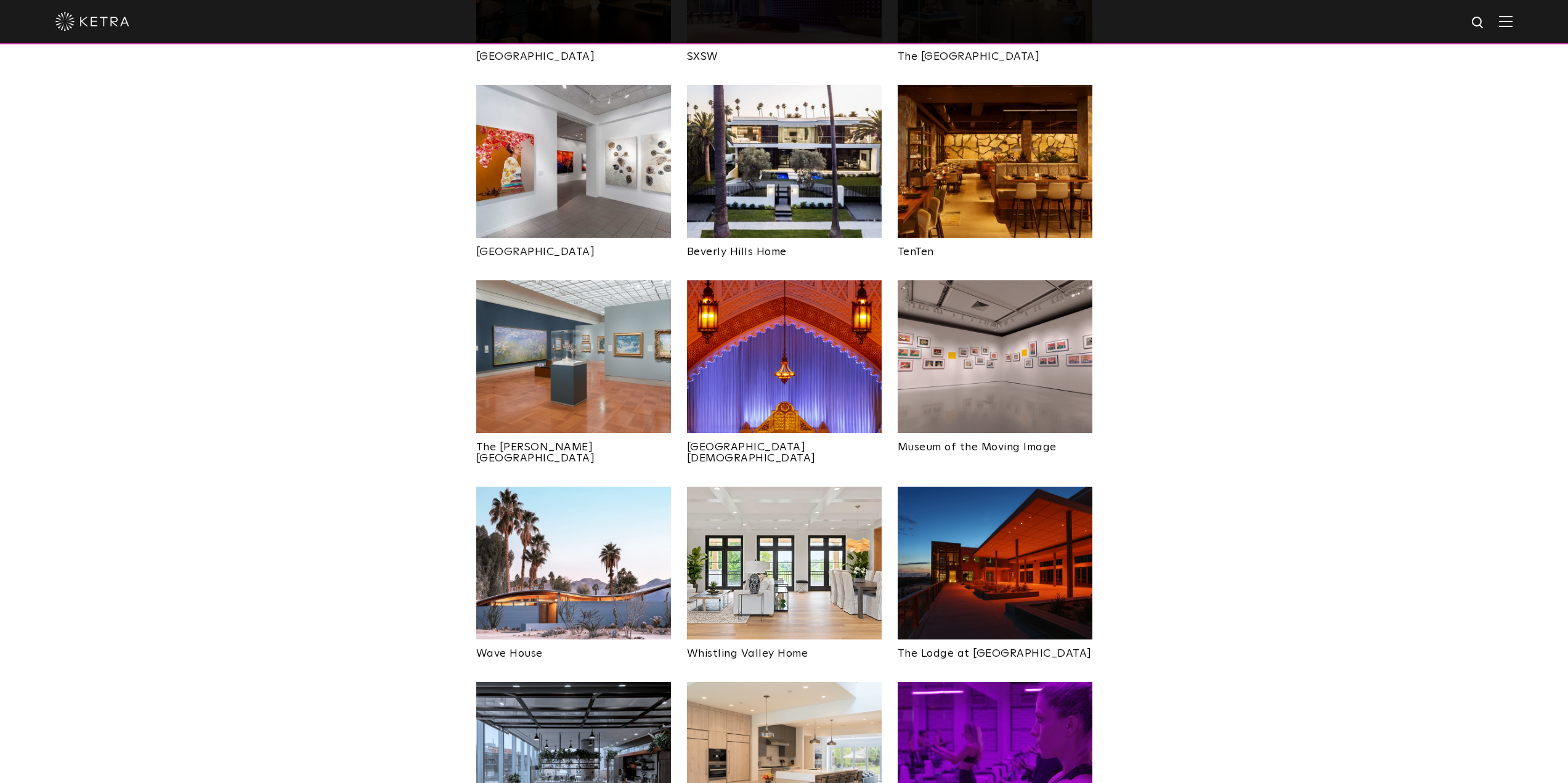
click at [758, 339] on img at bounding box center [784, 356] width 195 height 153
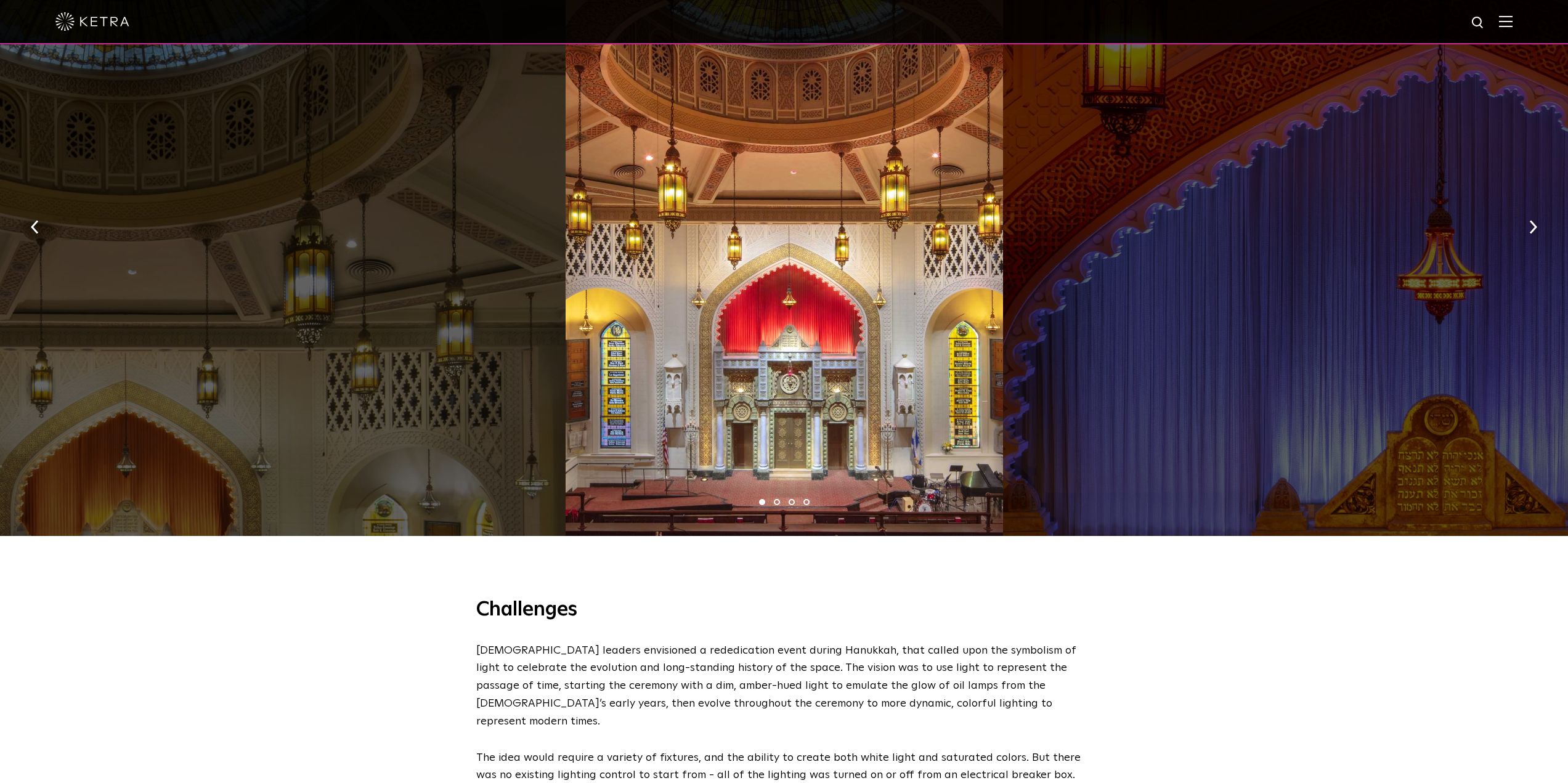
scroll to position [1109, 0]
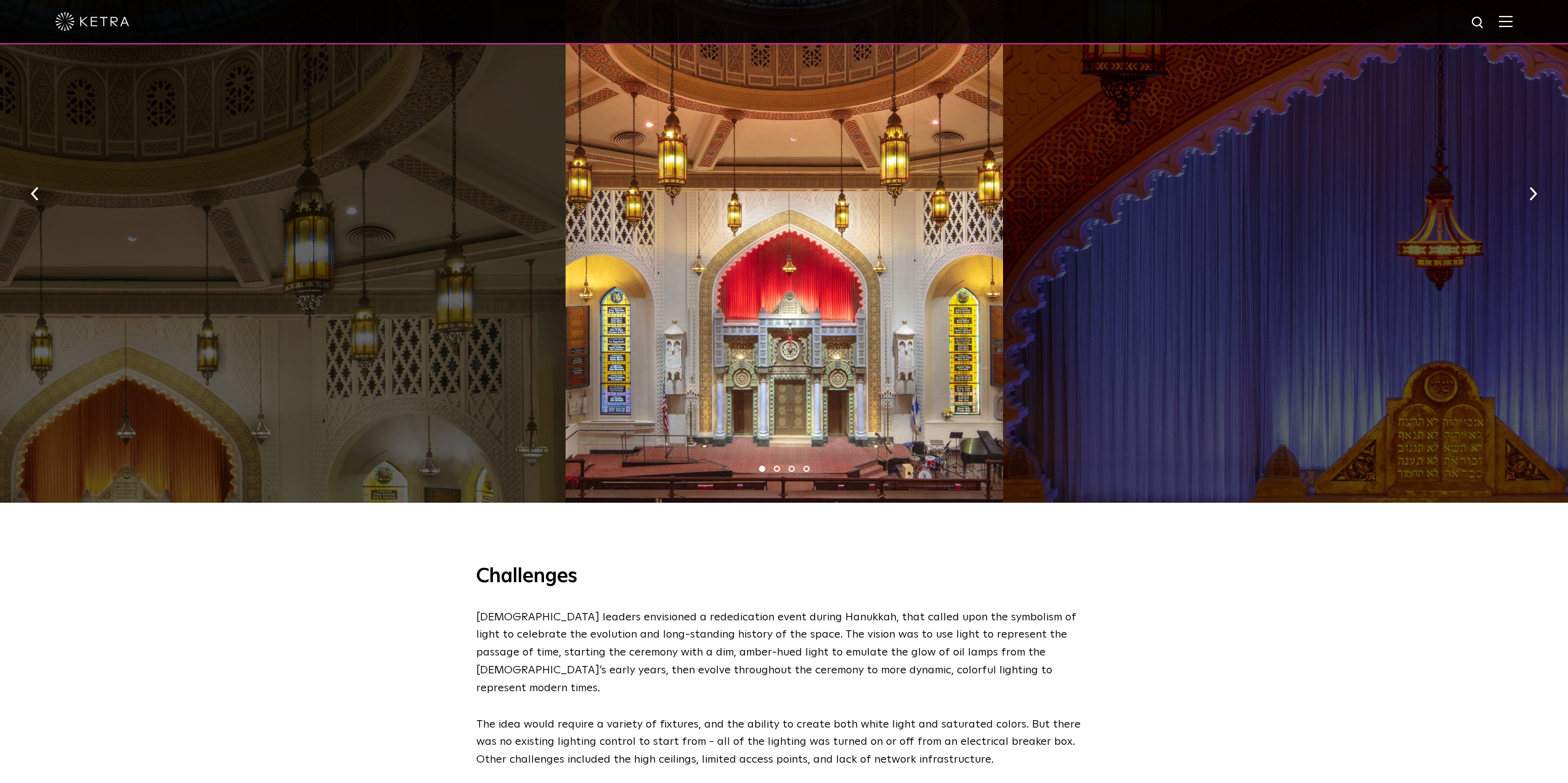
click at [779, 466] on li "2" at bounding box center [777, 469] width 6 height 6
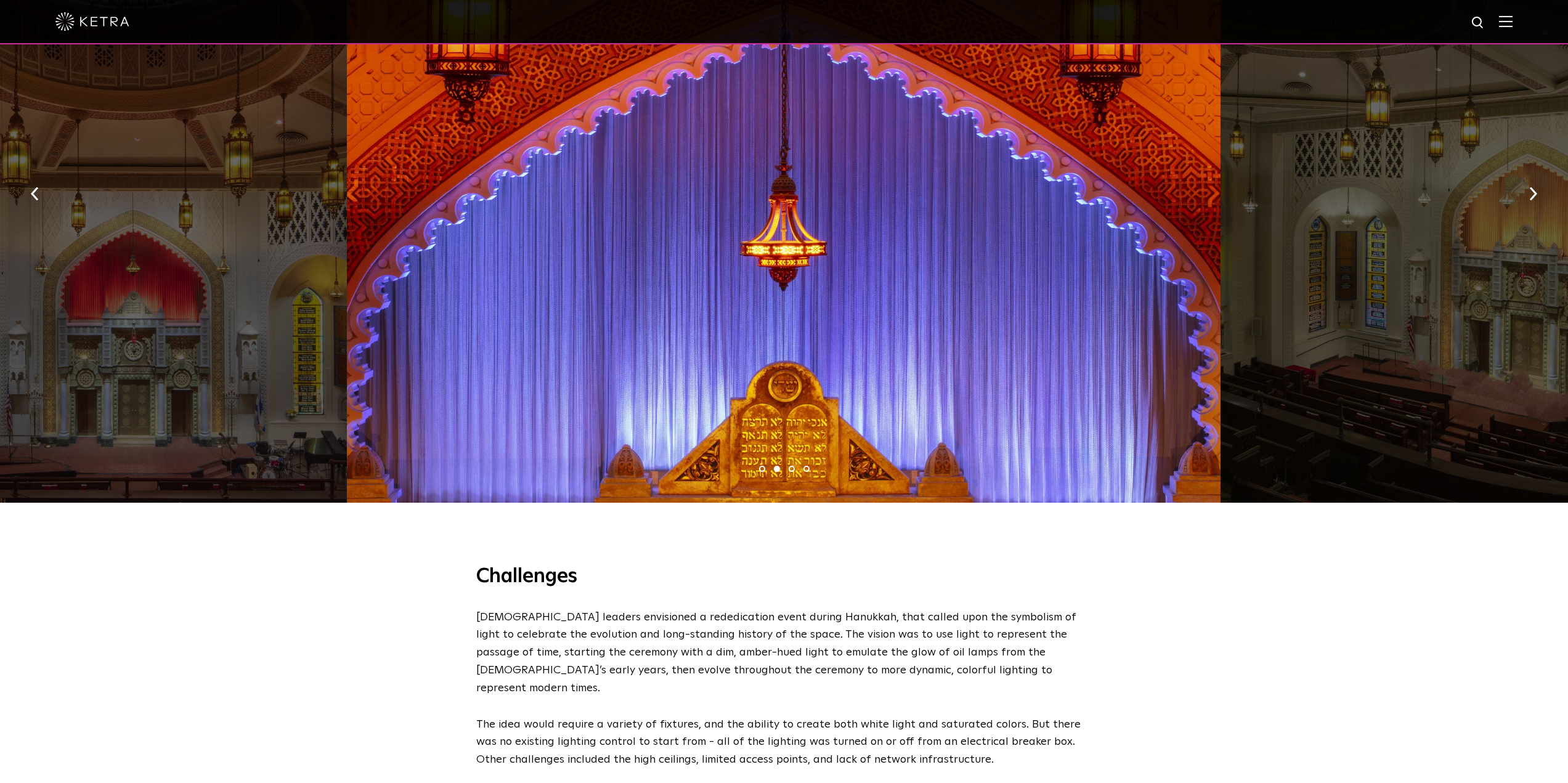
click at [789, 466] on li "3" at bounding box center [792, 469] width 6 height 6
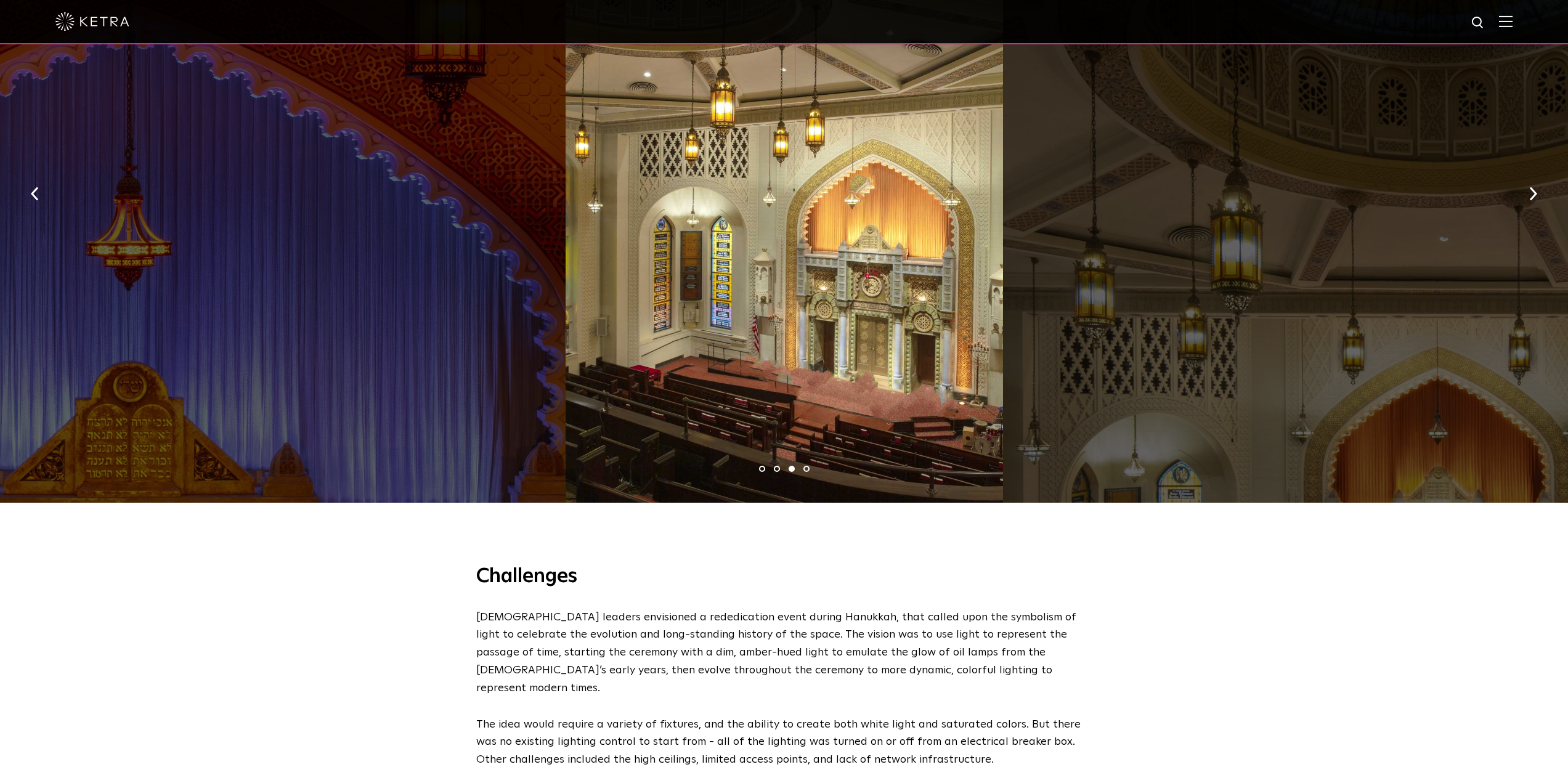
click at [803, 460] on ul "1 2 3 4" at bounding box center [784, 469] width 1568 height 18
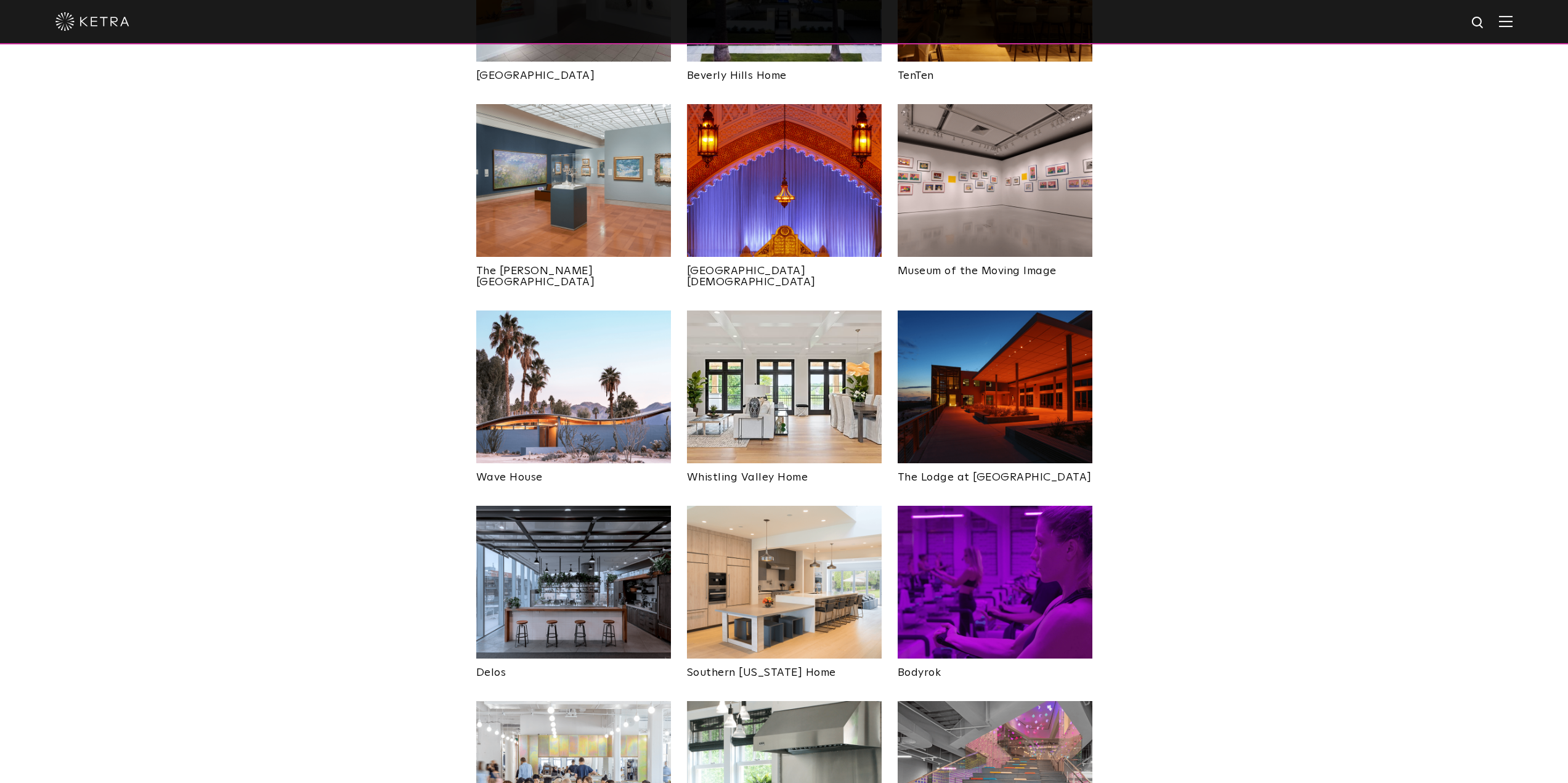
scroll to position [1471, 0]
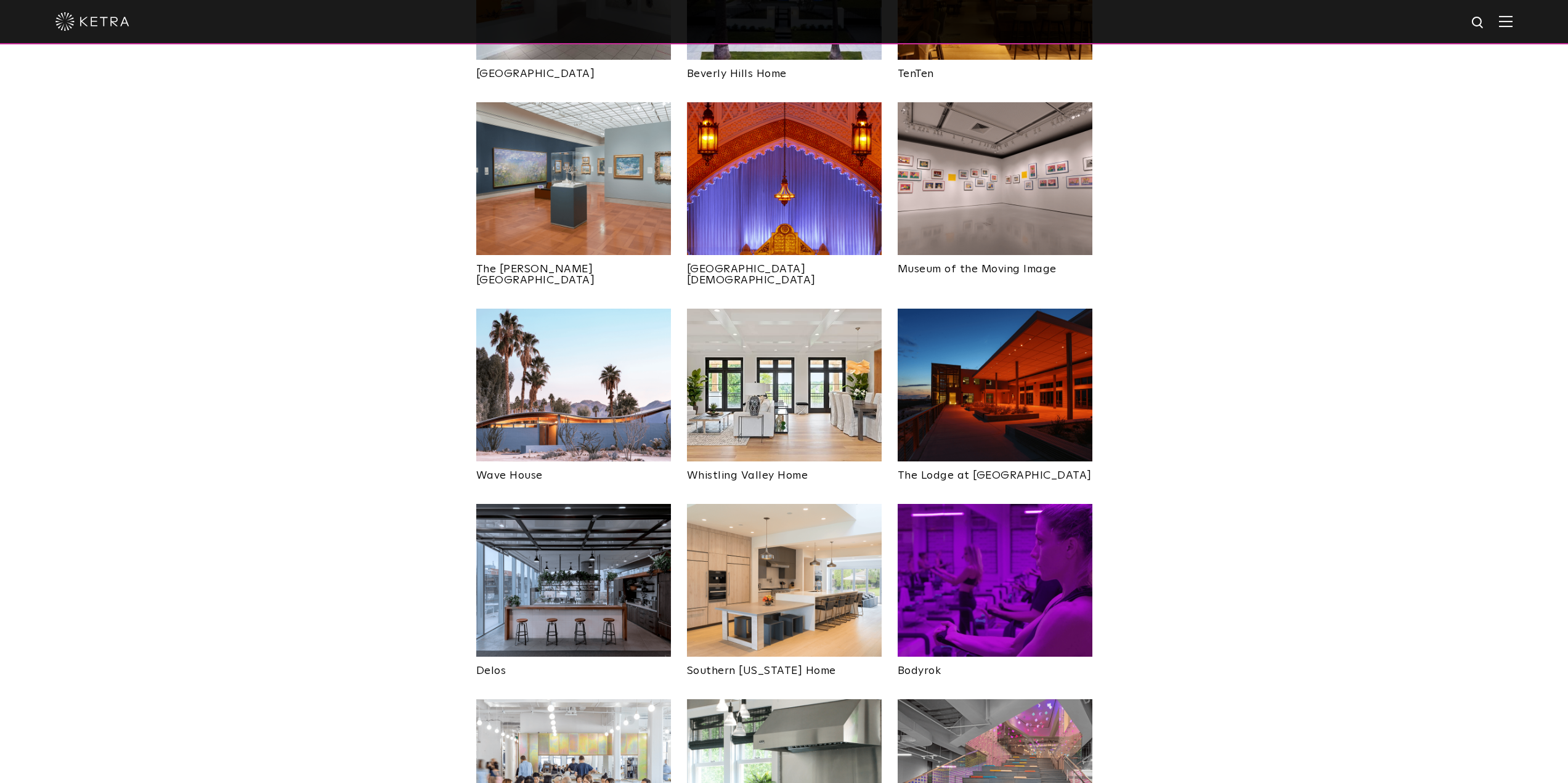
click at [982, 356] on img at bounding box center [995, 385] width 195 height 153
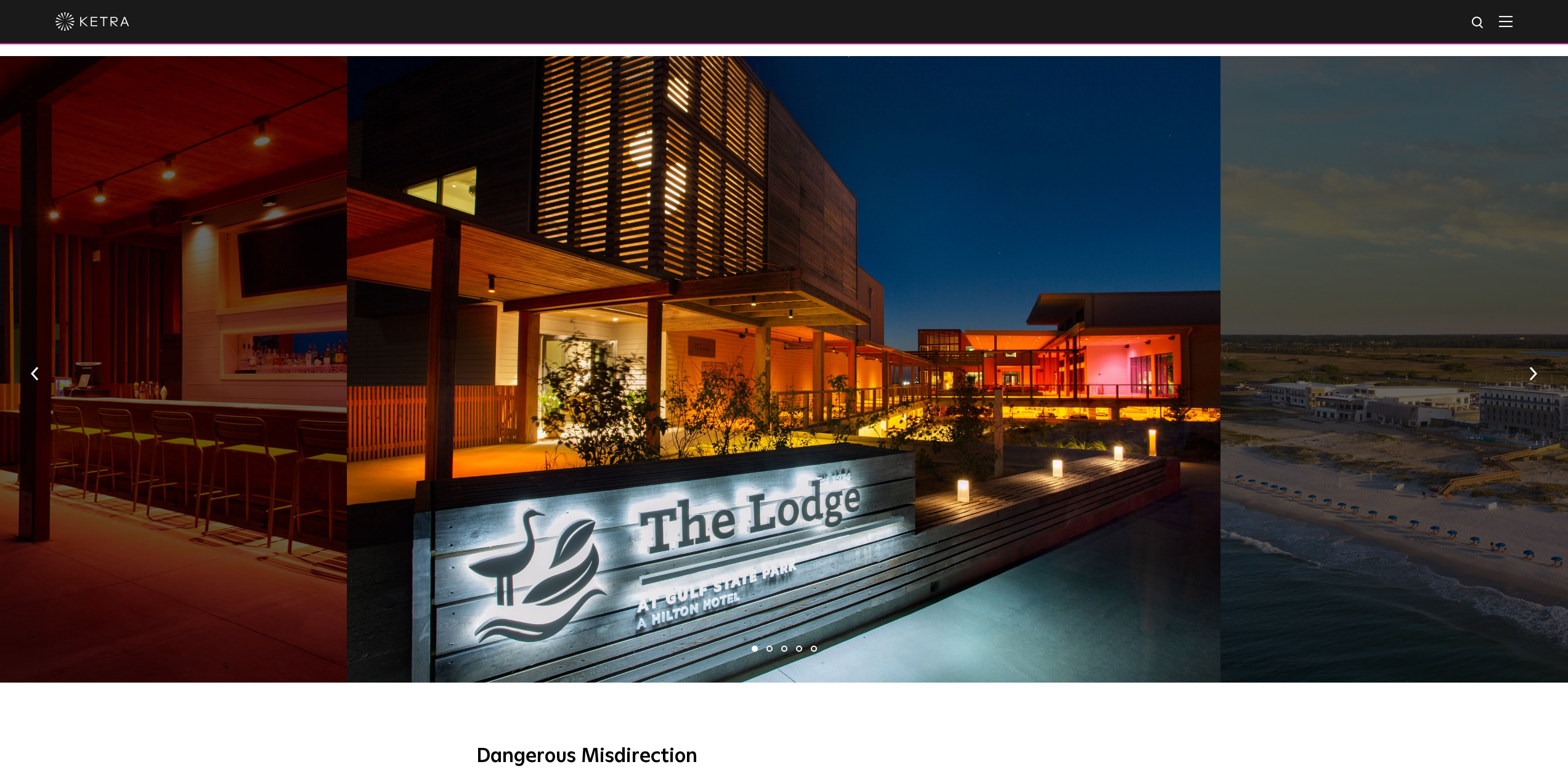
scroll to position [739, 0]
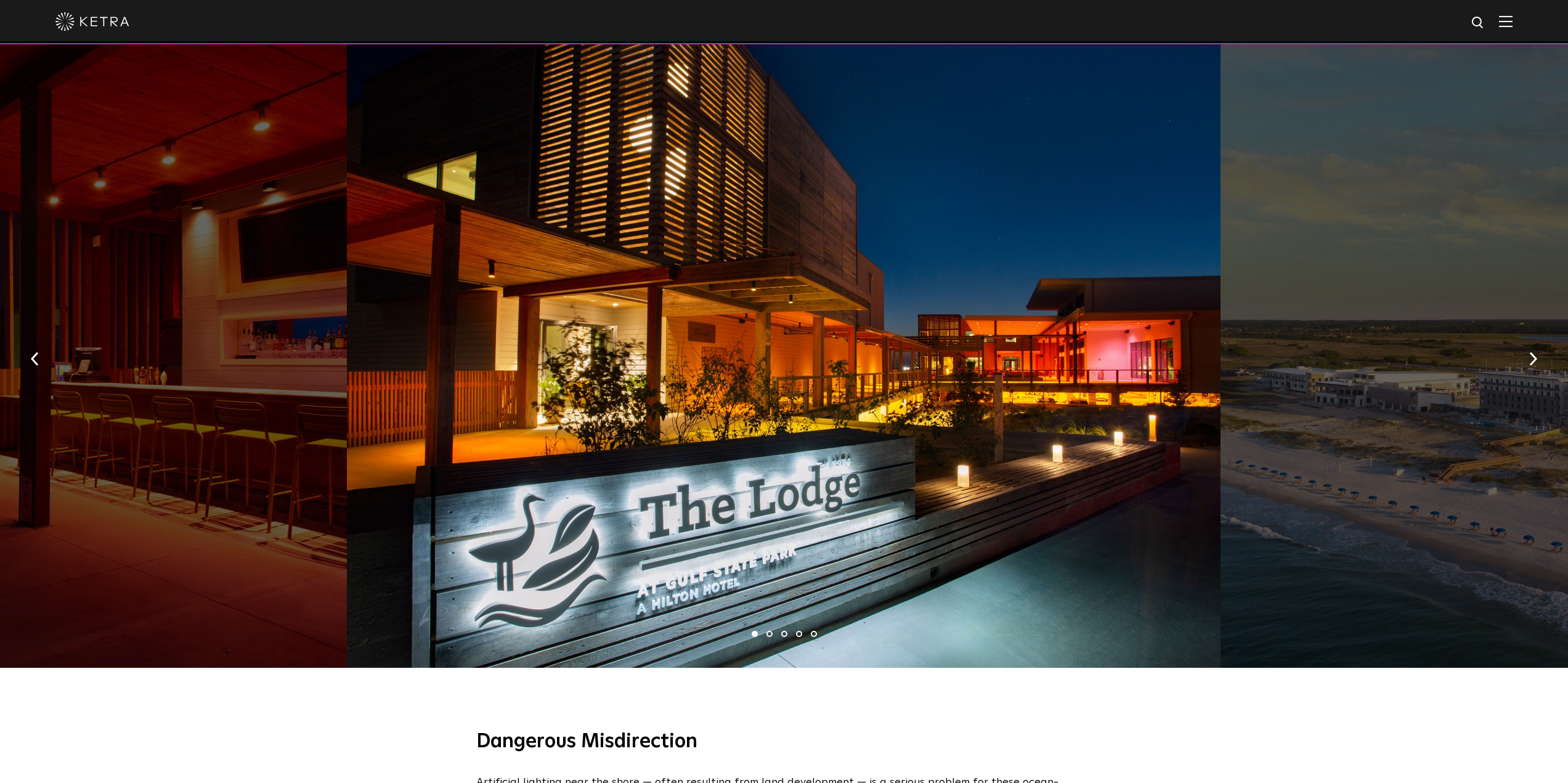
click at [771, 631] on li "2" at bounding box center [769, 634] width 6 height 6
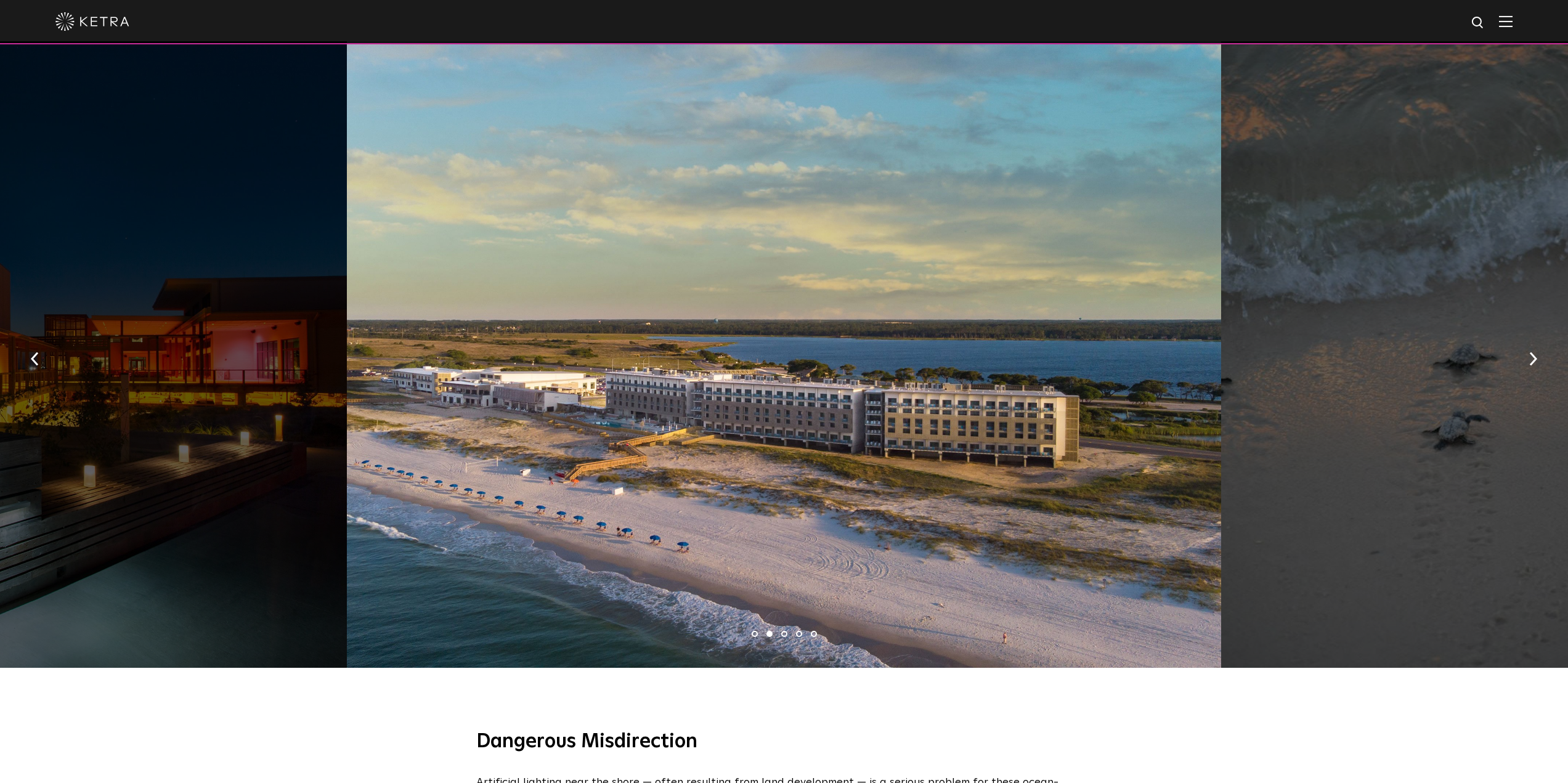
drag, startPoint x: 784, startPoint y: 620, endPoint x: 790, endPoint y: 620, distance: 6.0
click at [784, 631] on li "3" at bounding box center [784, 634] width 6 height 6
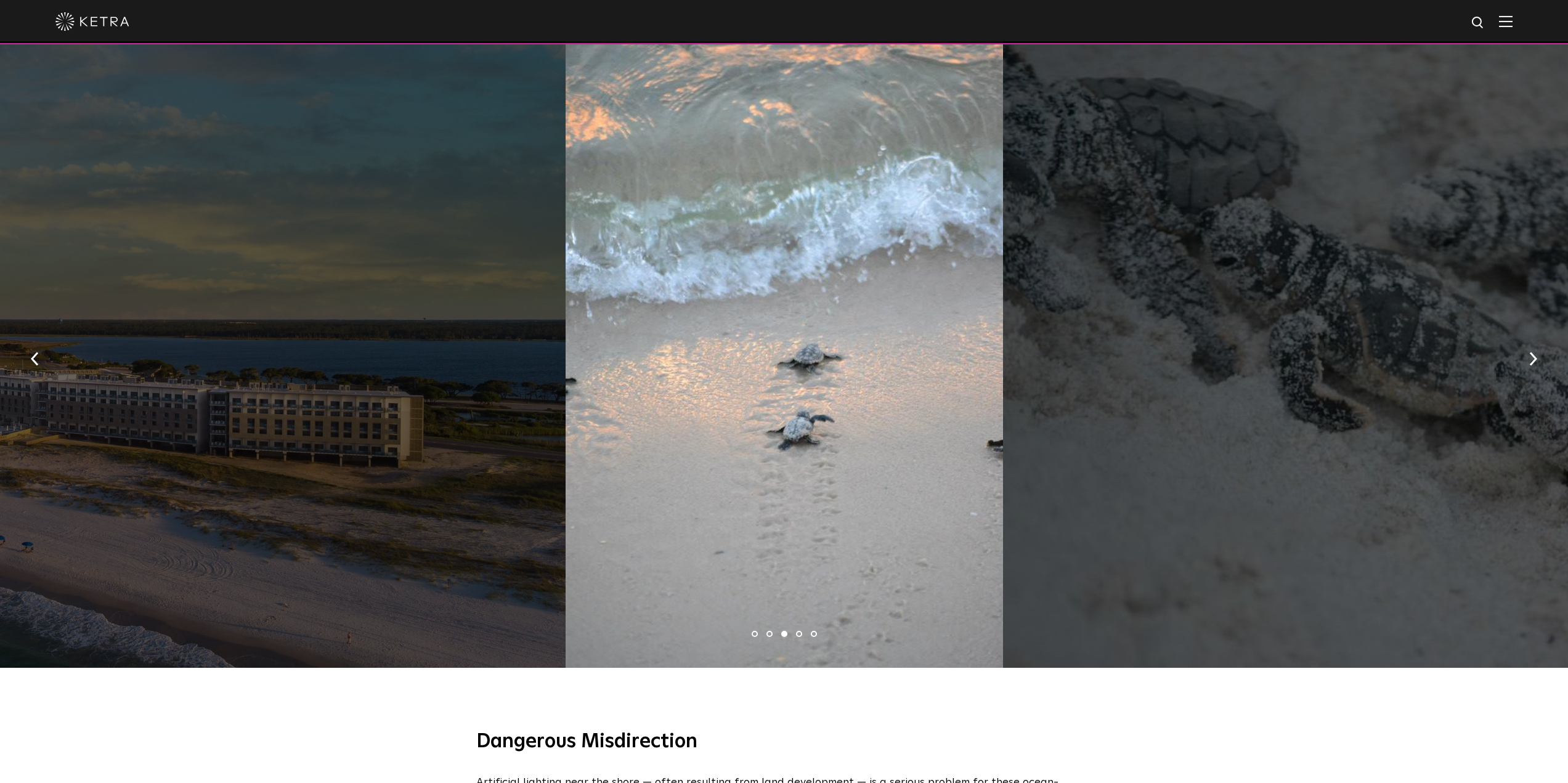
click at [799, 631] on li "4" at bounding box center [799, 634] width 6 height 6
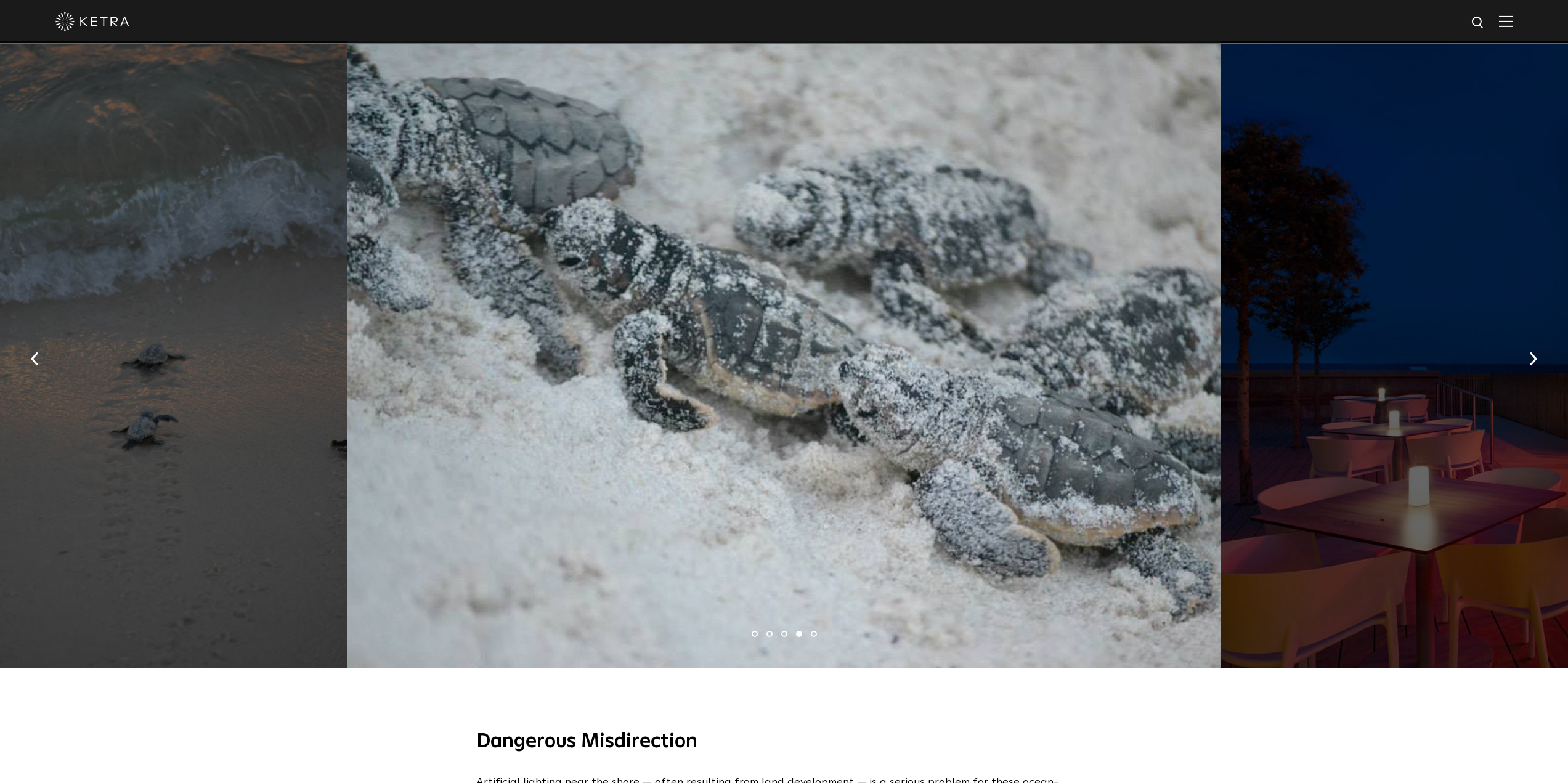
click at [814, 631] on li "5" at bounding box center [814, 634] width 6 height 6
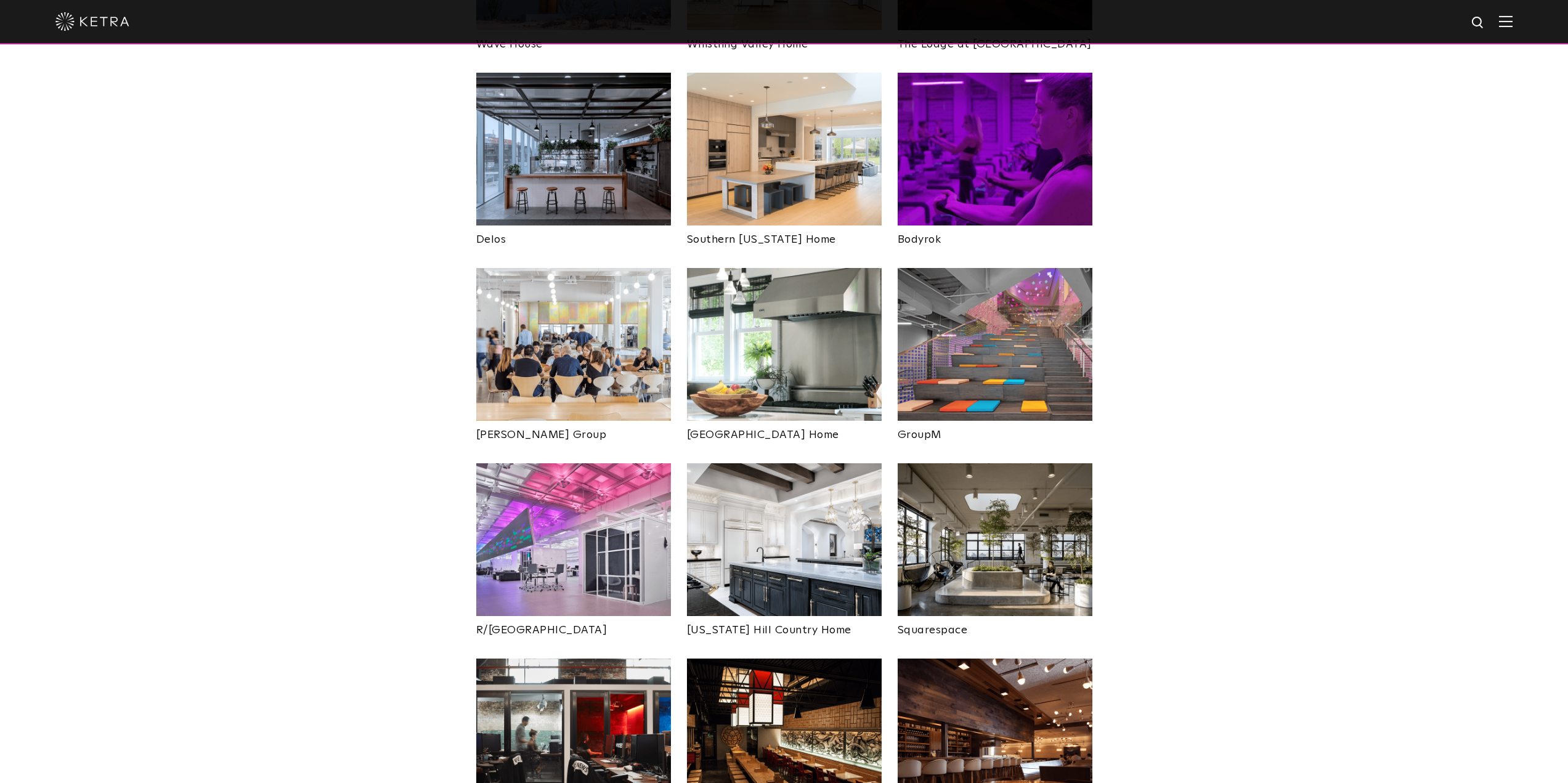
scroll to position [1594, 0]
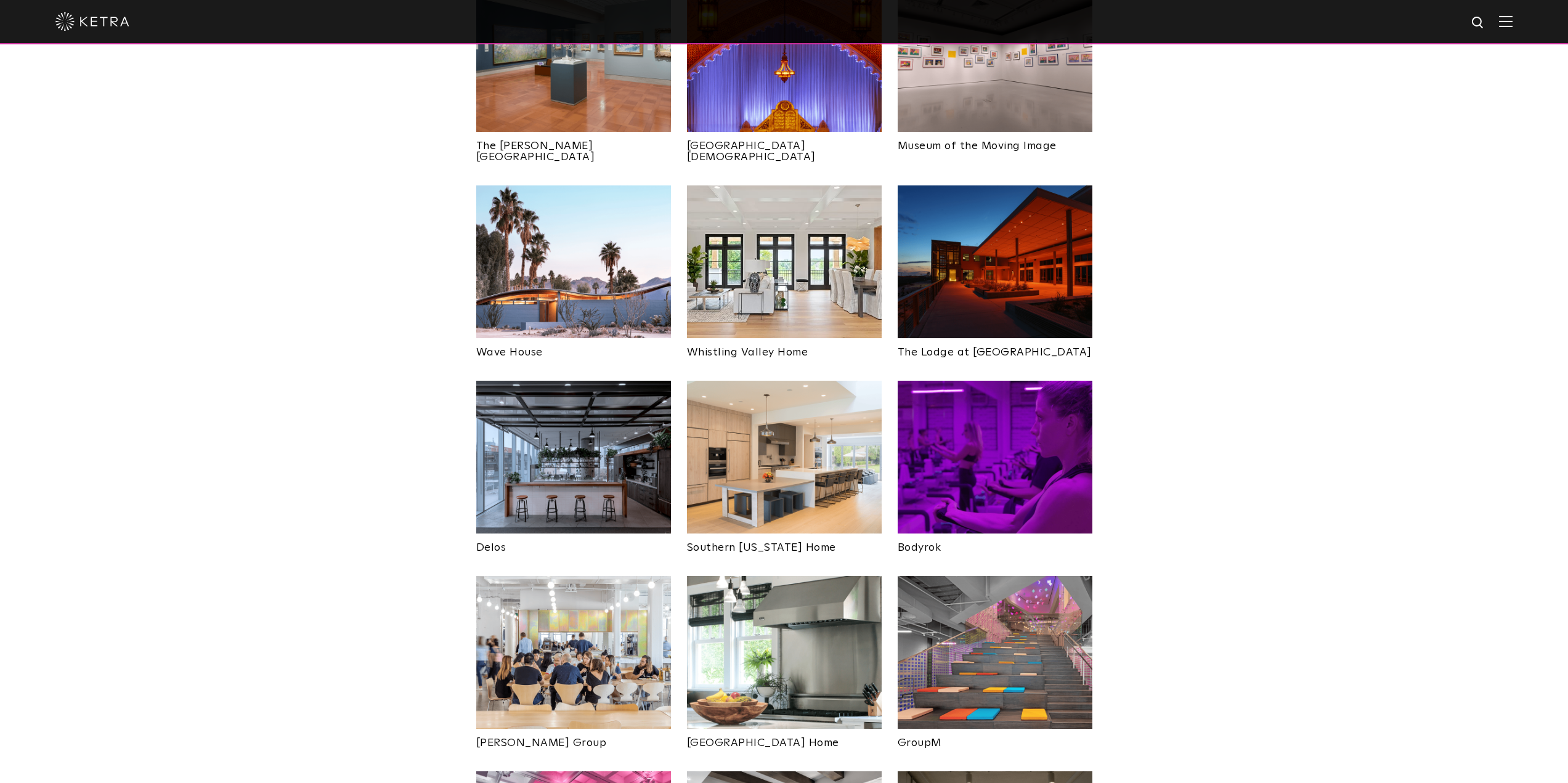
click at [779, 380] on img at bounding box center [784, 456] width 195 height 153
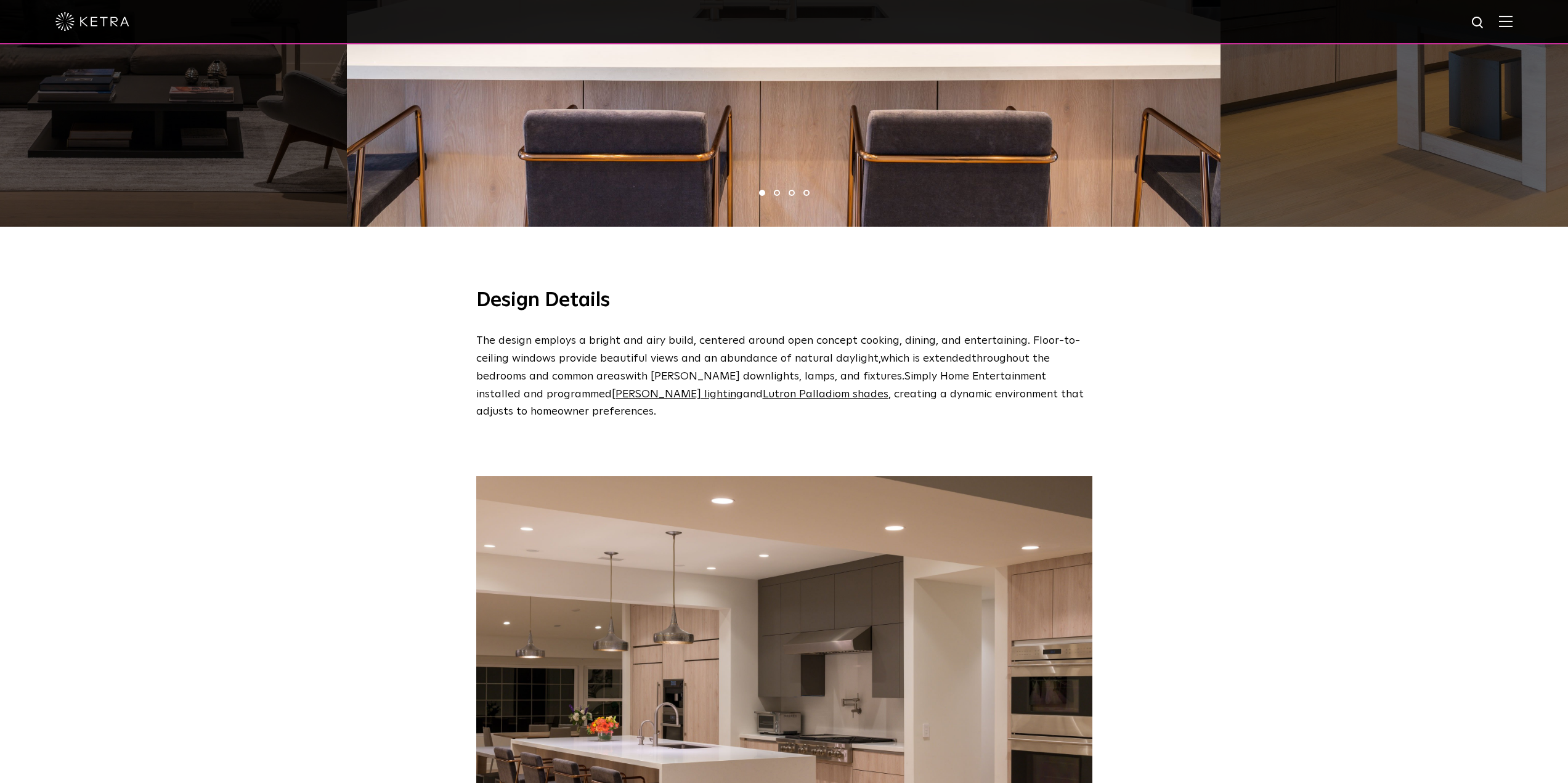
scroll to position [924, 0]
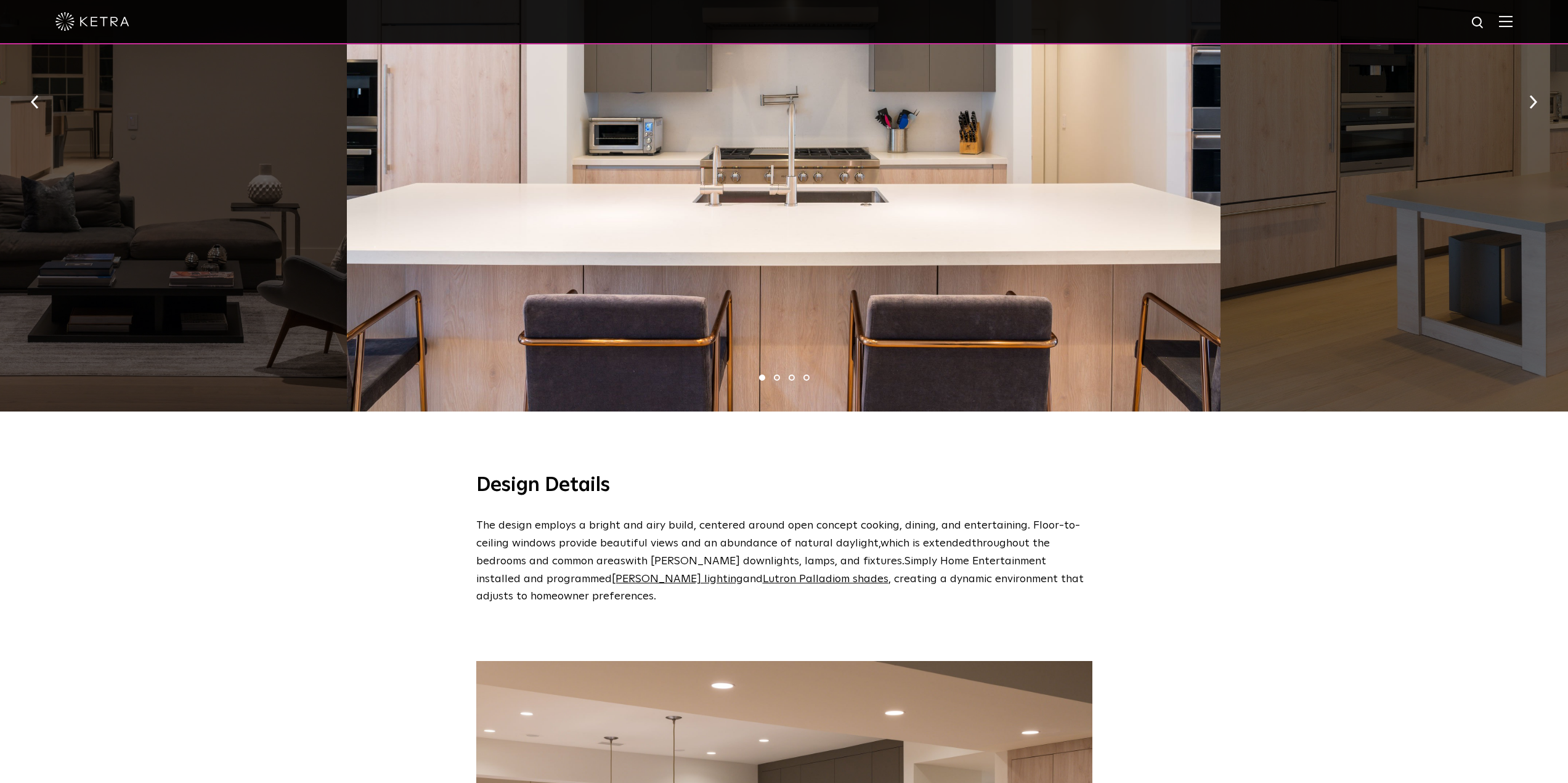
click at [779, 375] on li "2" at bounding box center [777, 378] width 6 height 6
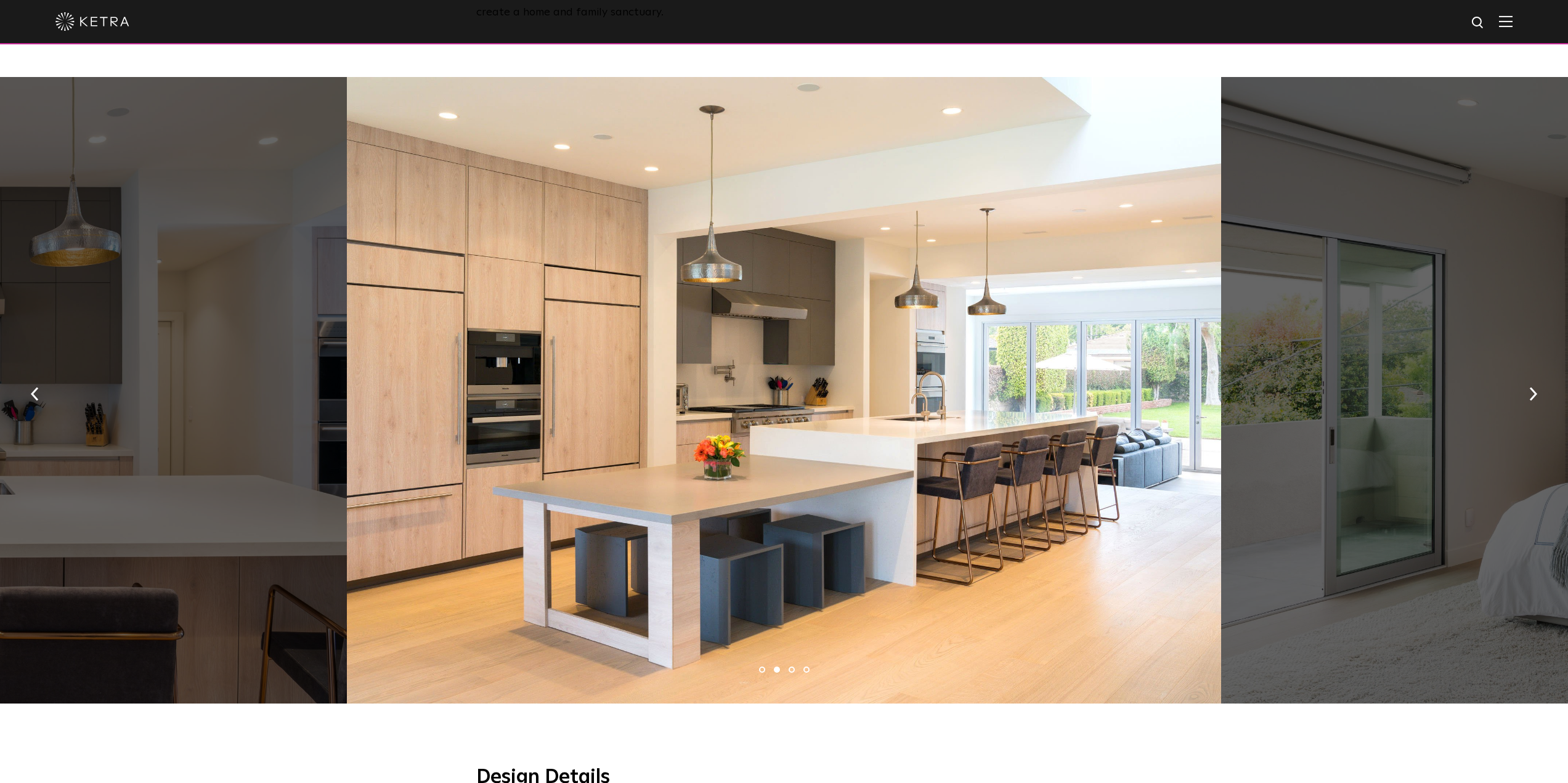
scroll to position [616, 0]
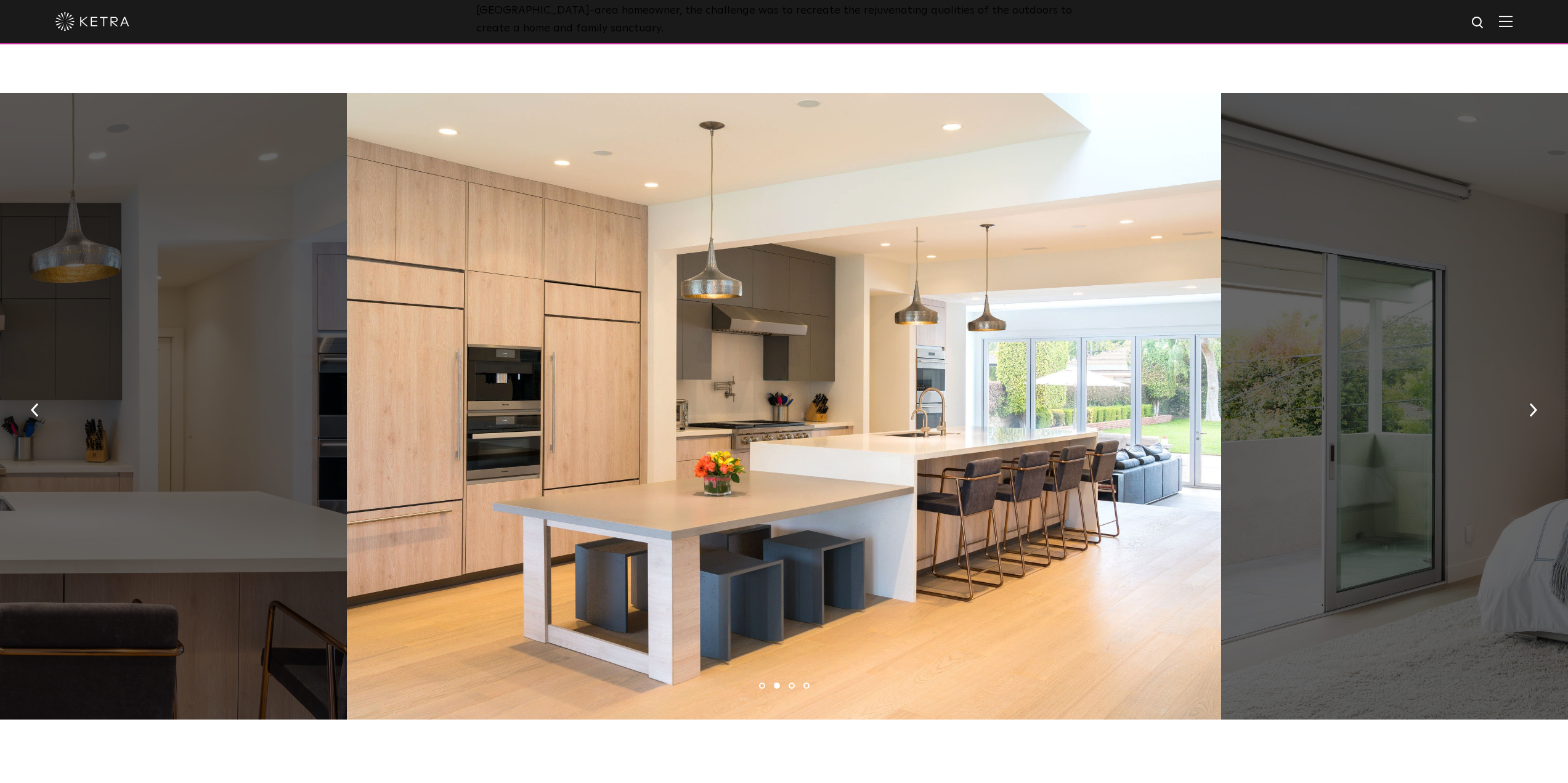
click at [792, 682] on li "3" at bounding box center [792, 685] width 6 height 6
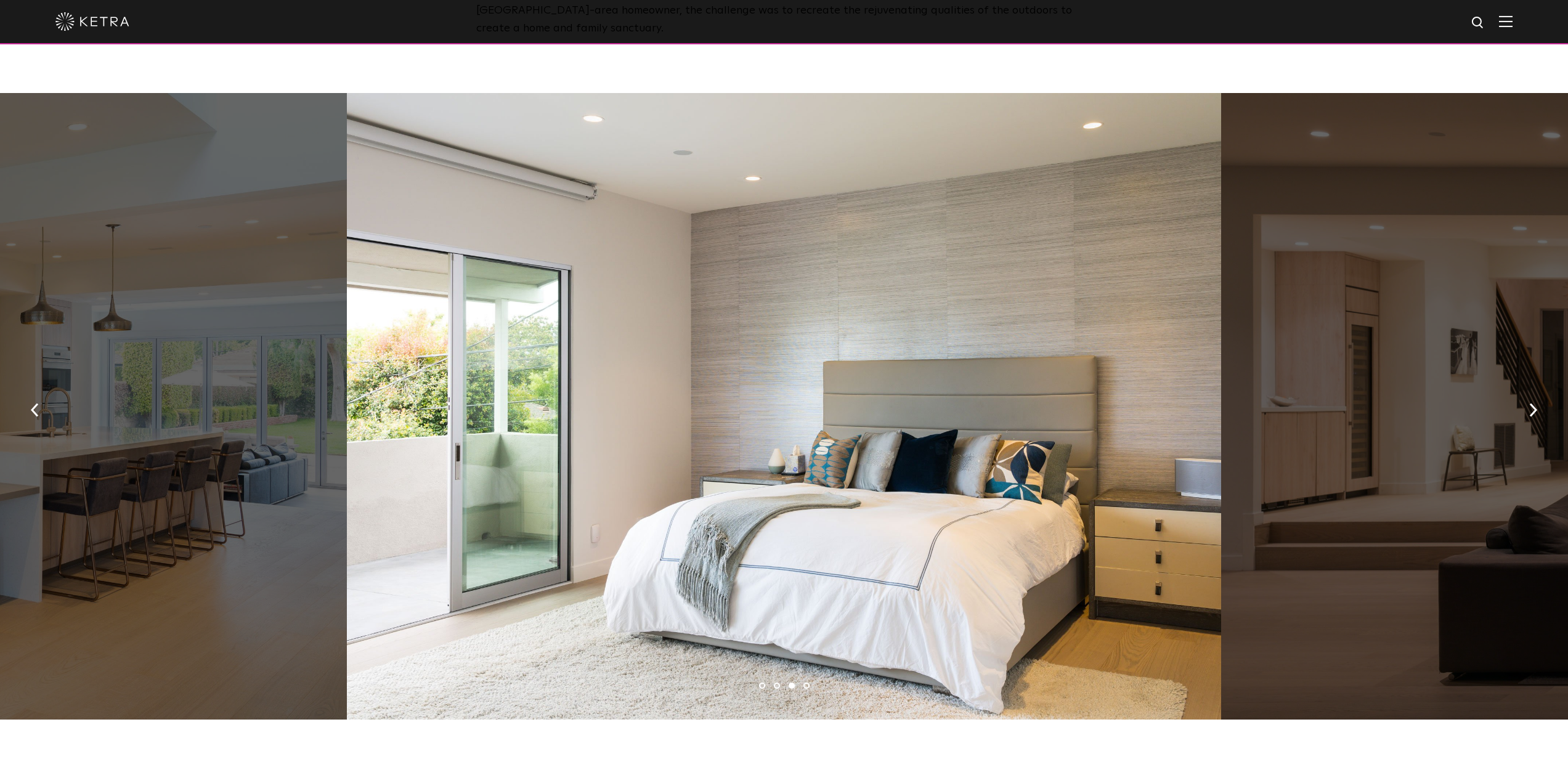
click at [804, 682] on li "4" at bounding box center [807, 685] width 6 height 6
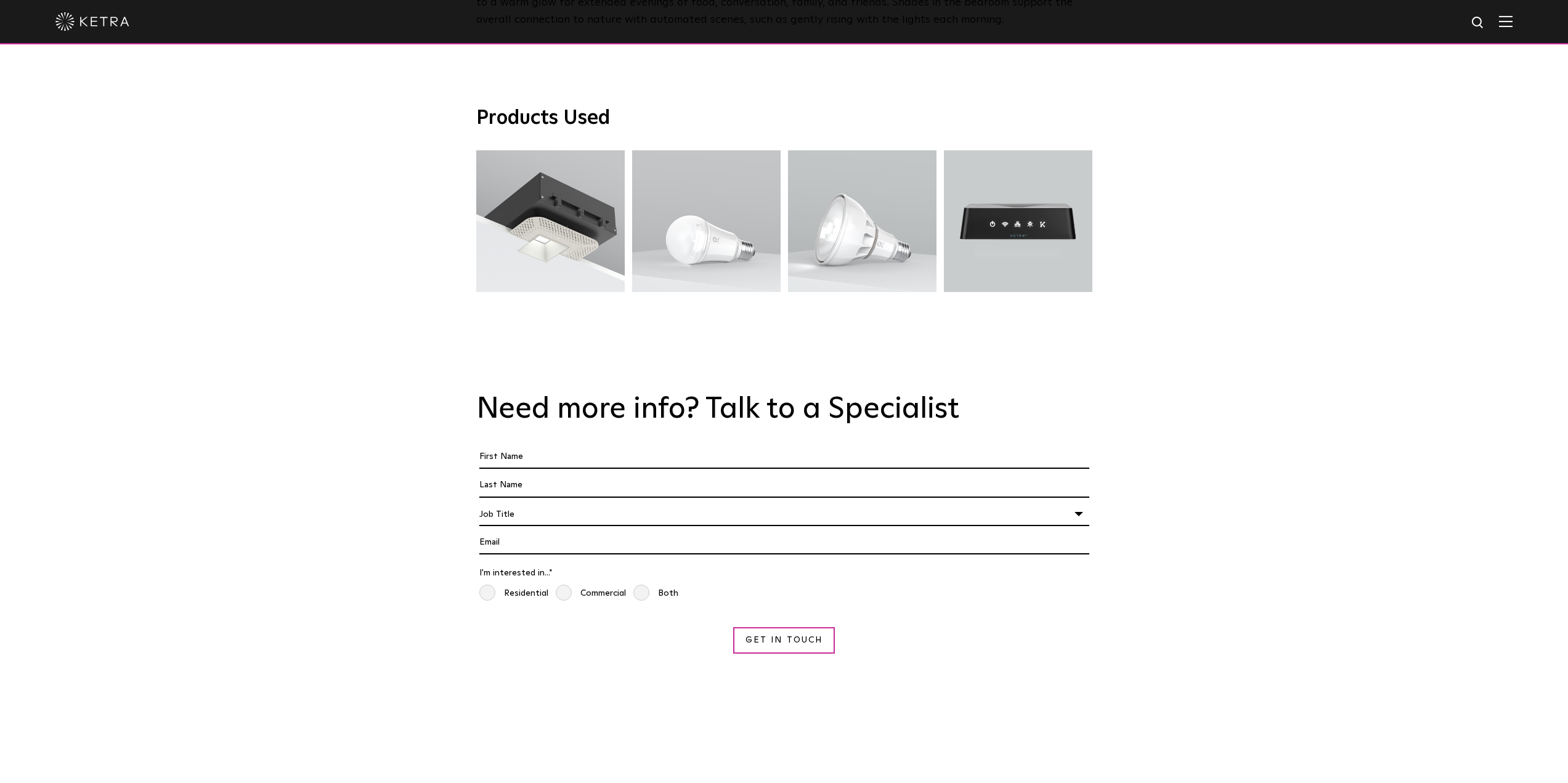
scroll to position [2094, 0]
